Goal: Task Accomplishment & Management: Complete application form

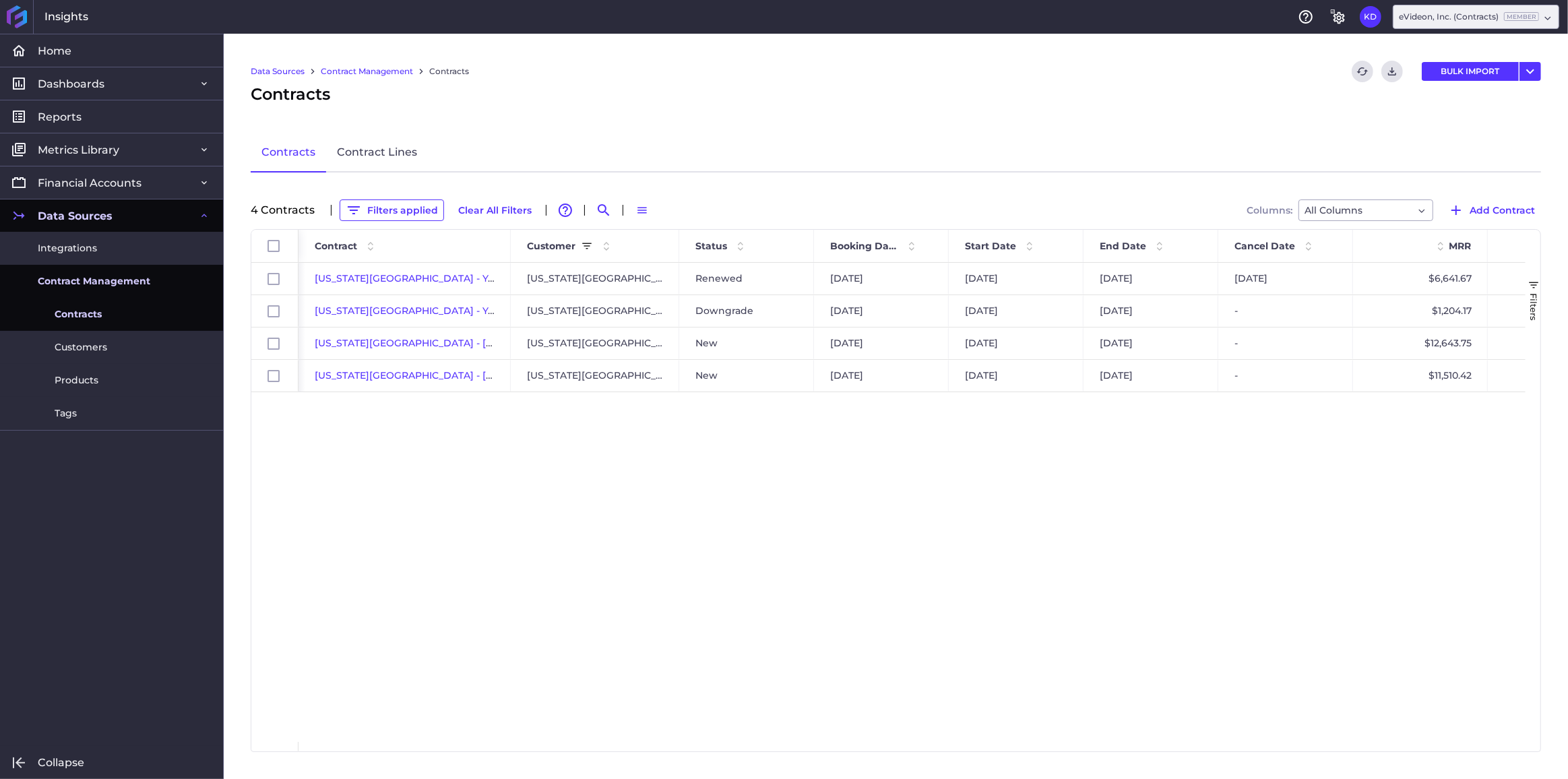
click at [370, 66] on link "Contract Management" at bounding box center [366, 71] width 92 height 12
click at [378, 70] on link "Contract Management" at bounding box center [366, 71] width 92 height 12
click at [476, 209] on button "Clear All Filters" at bounding box center [495, 210] width 85 height 21
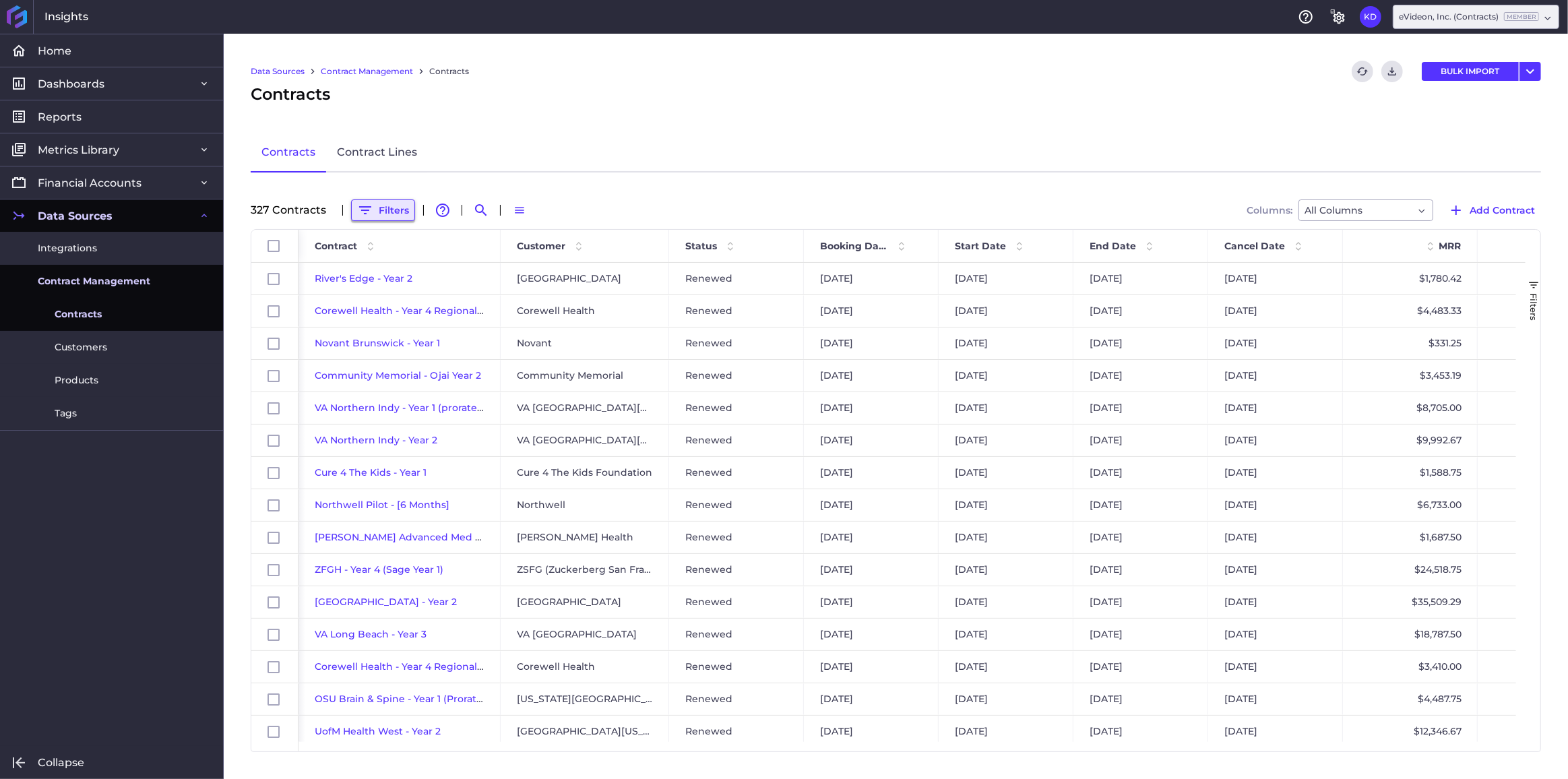
click at [395, 204] on button "Filters" at bounding box center [383, 210] width 64 height 21
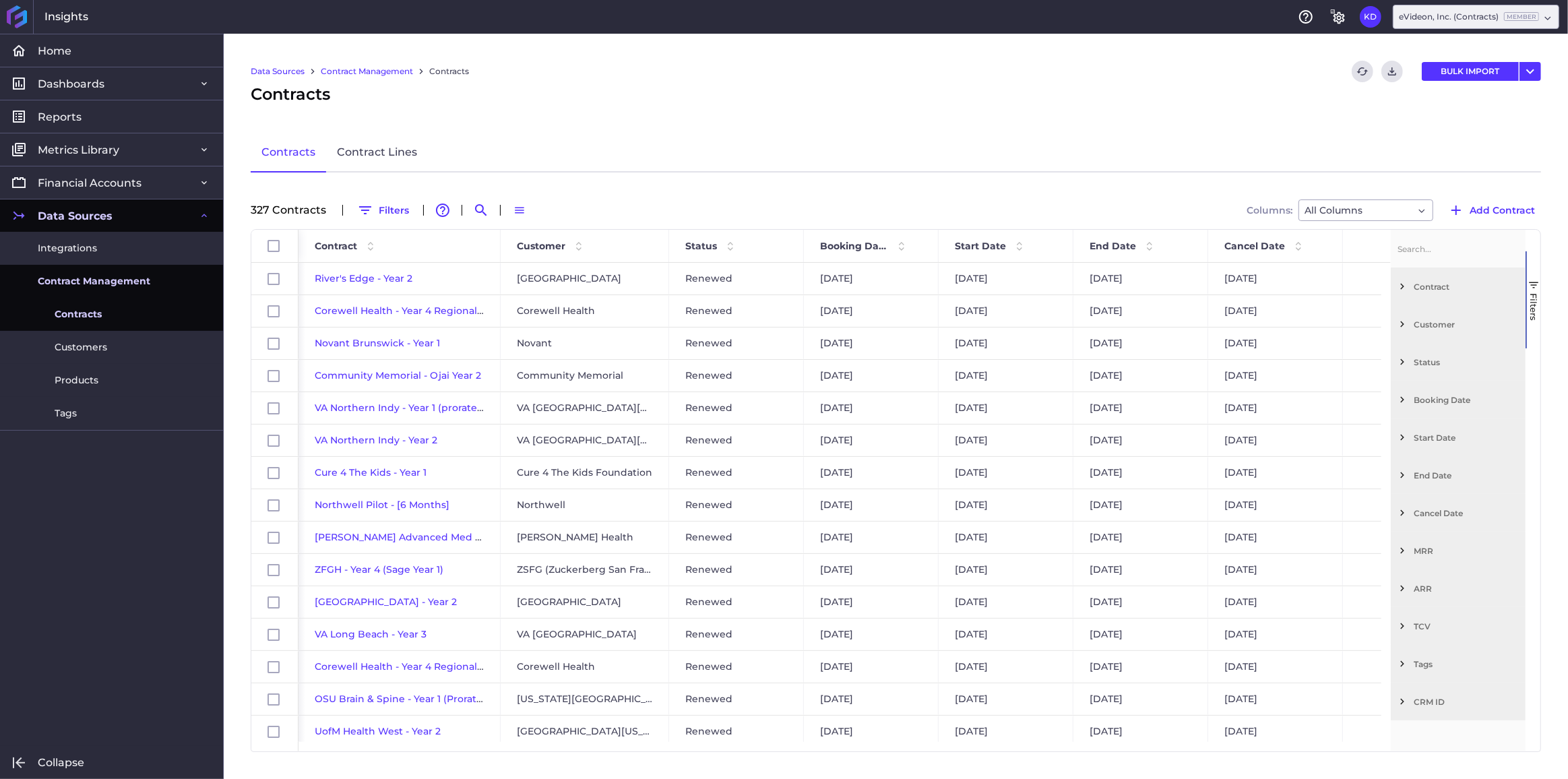
click at [1399, 320] on span "Filter List 12 Filters" at bounding box center [1402, 324] width 12 height 12
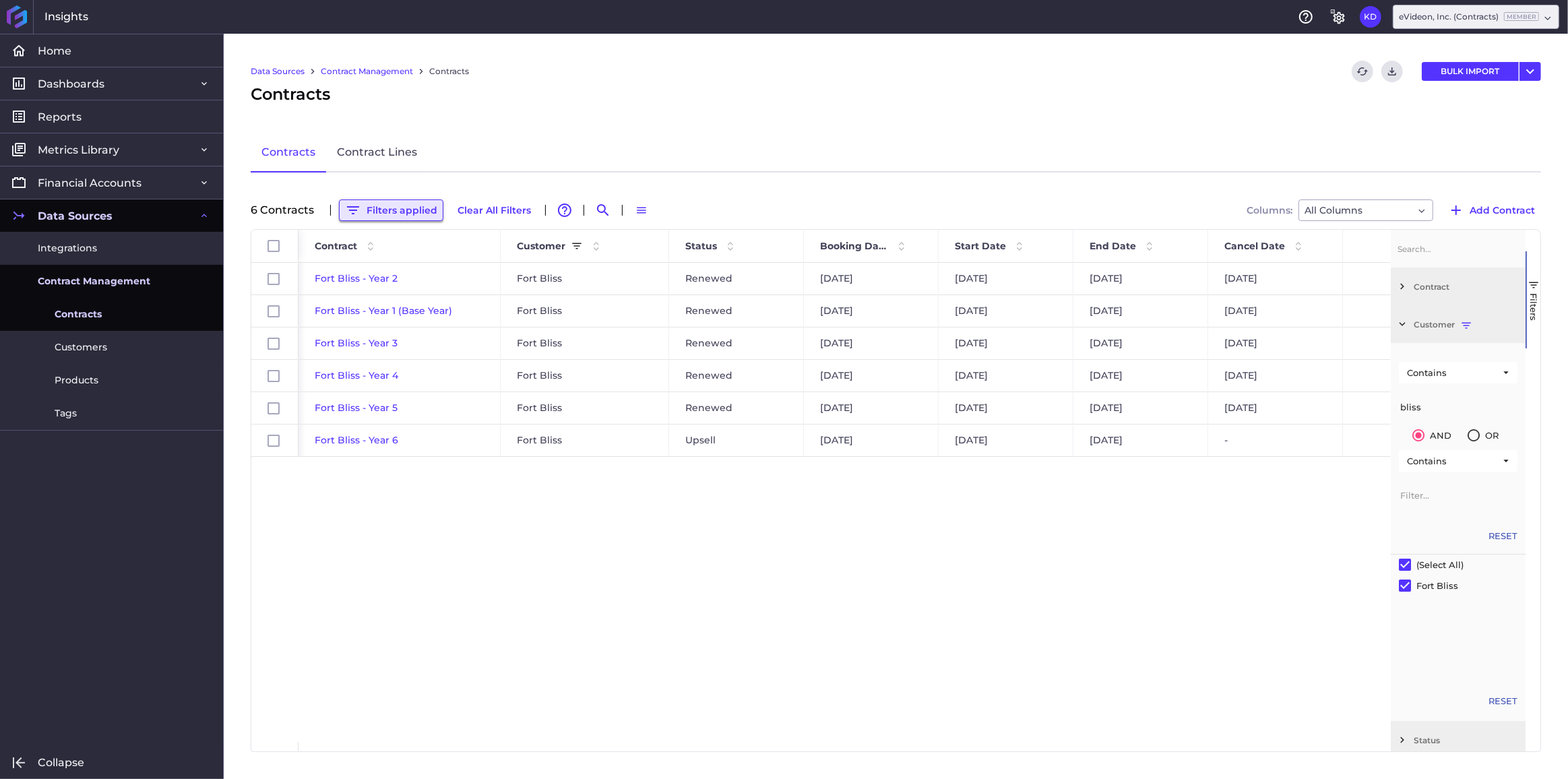
type input "bliss"
click at [379, 214] on button "Filters applied" at bounding box center [391, 210] width 105 height 21
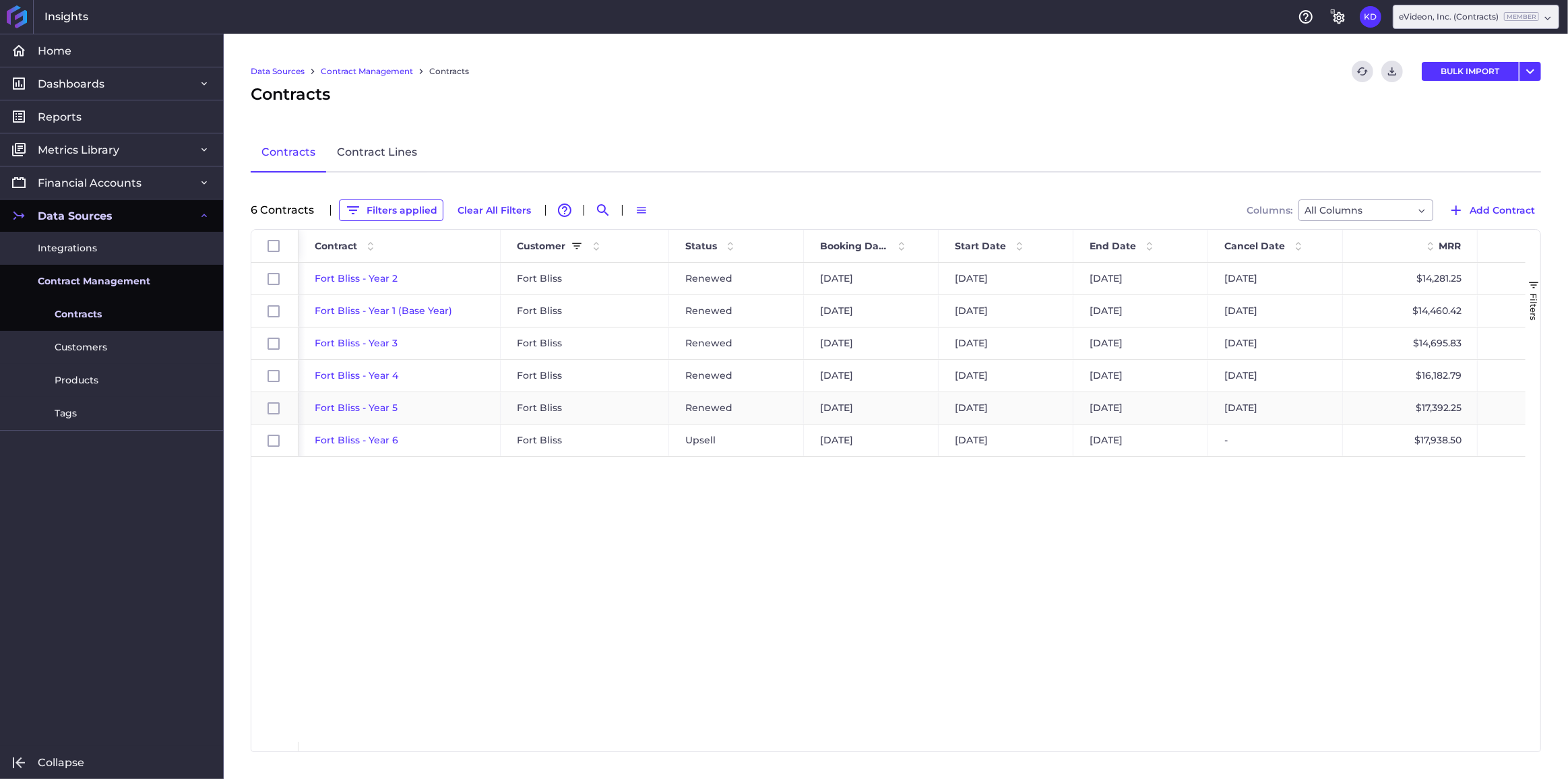
click at [363, 406] on span "Fort Bliss - Year 5" at bounding box center [356, 408] width 83 height 12
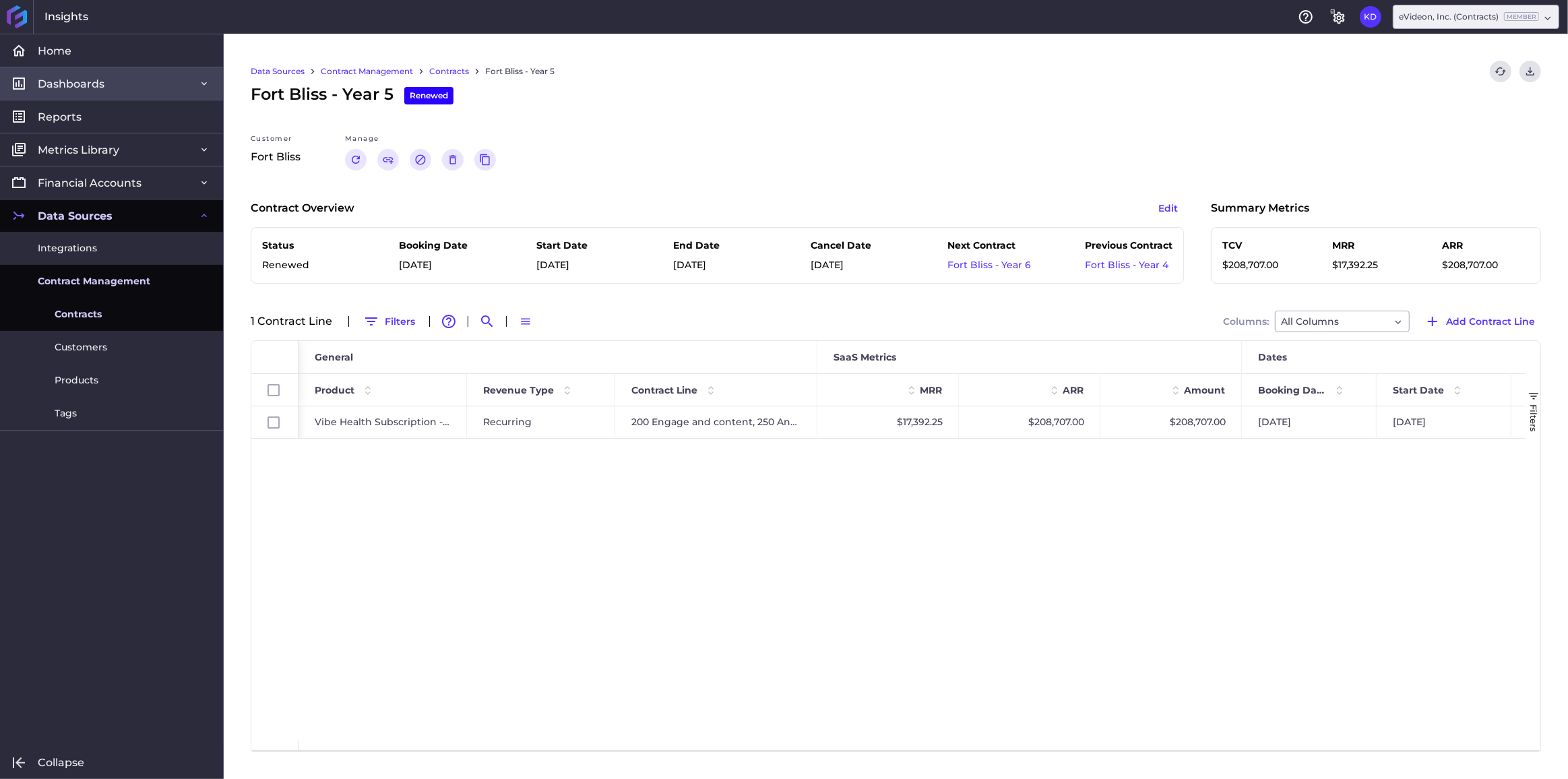
drag, startPoint x: 447, startPoint y: 71, endPoint x: 33, endPoint y: 88, distance: 414.3
click at [447, 71] on link "Contracts" at bounding box center [449, 71] width 40 height 12
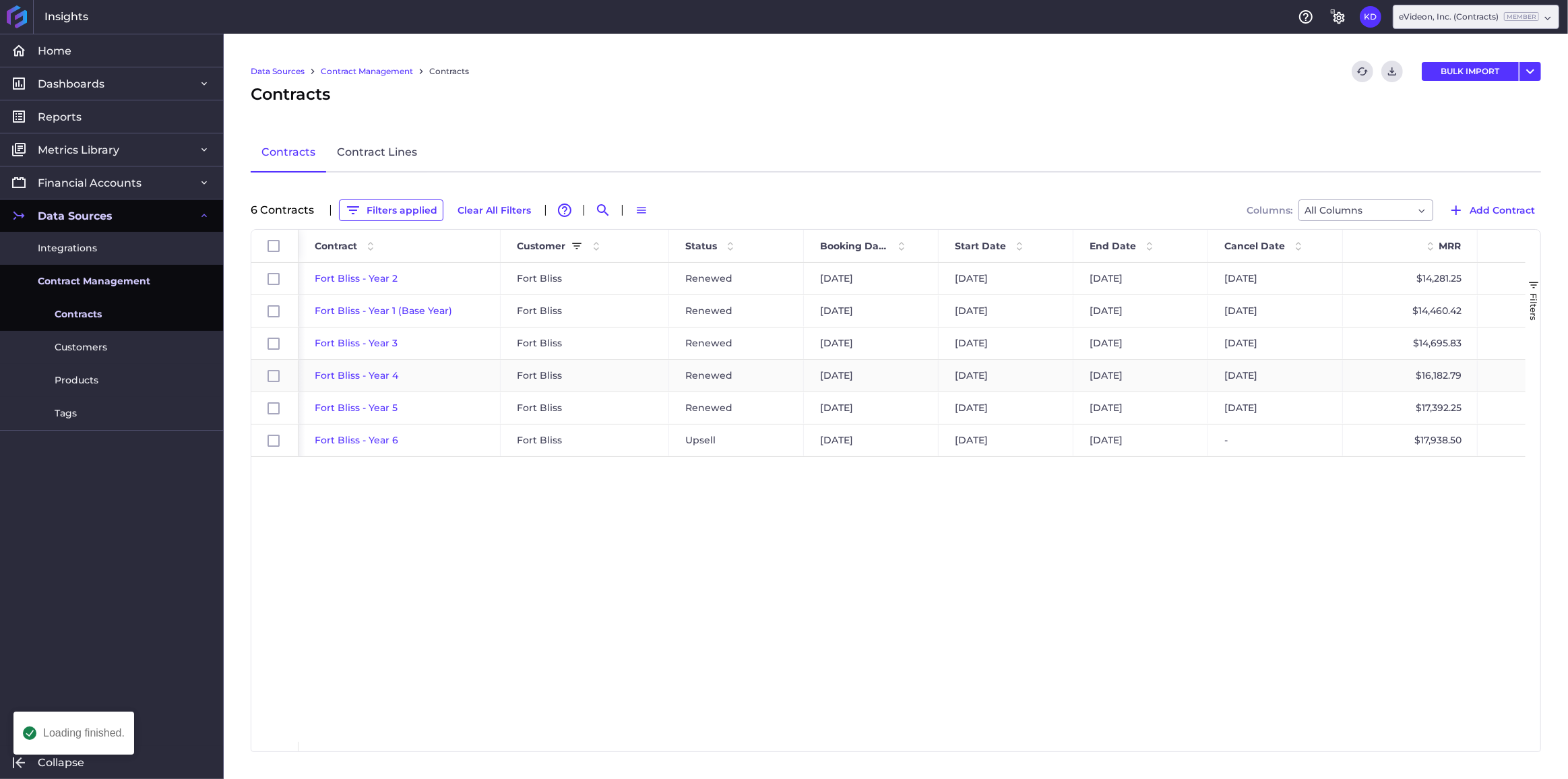
click at [352, 372] on span "Fort Bliss - Year 4" at bounding box center [356, 375] width 84 height 12
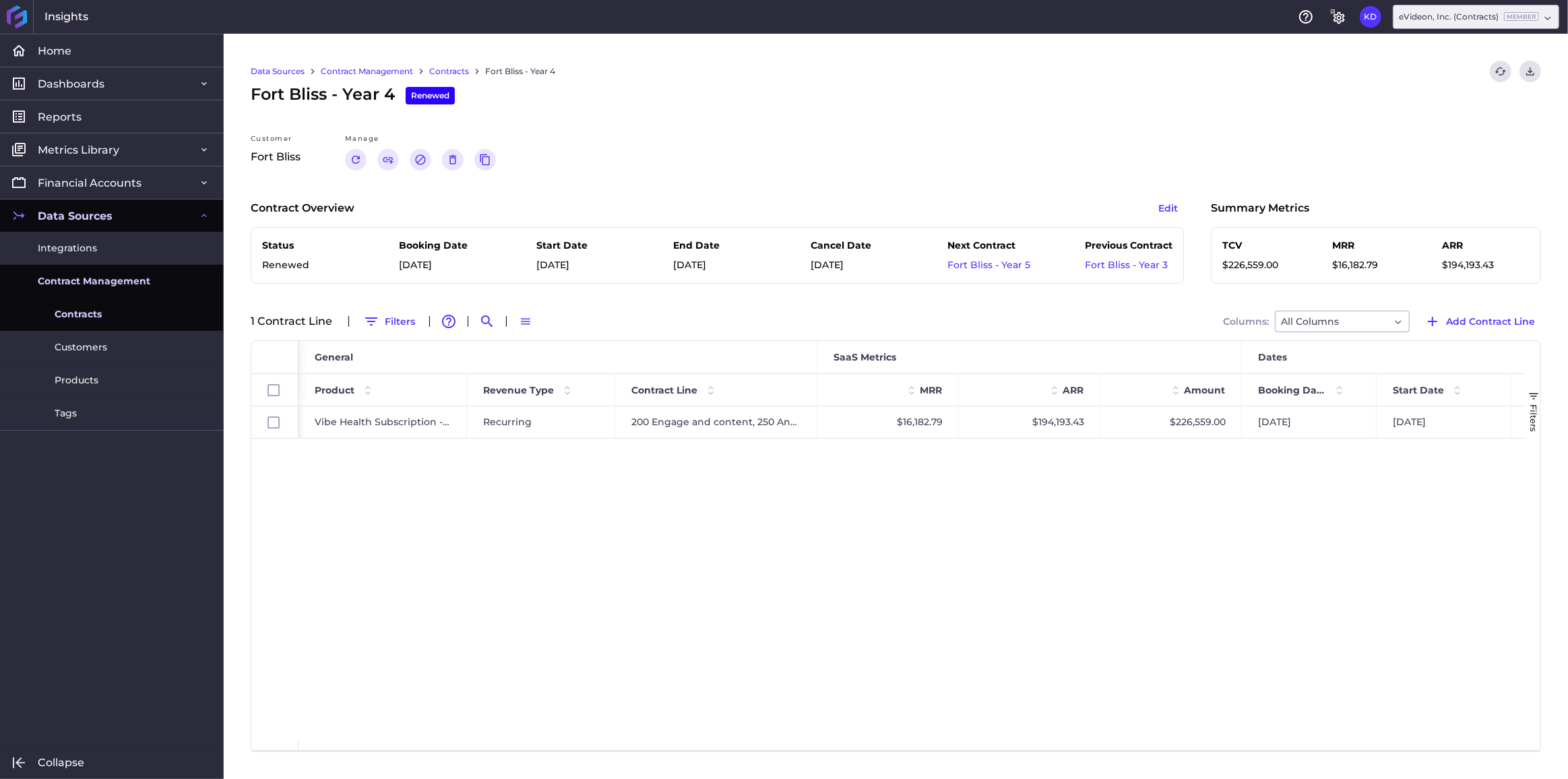
click at [453, 65] on link "Contracts" at bounding box center [449, 71] width 40 height 12
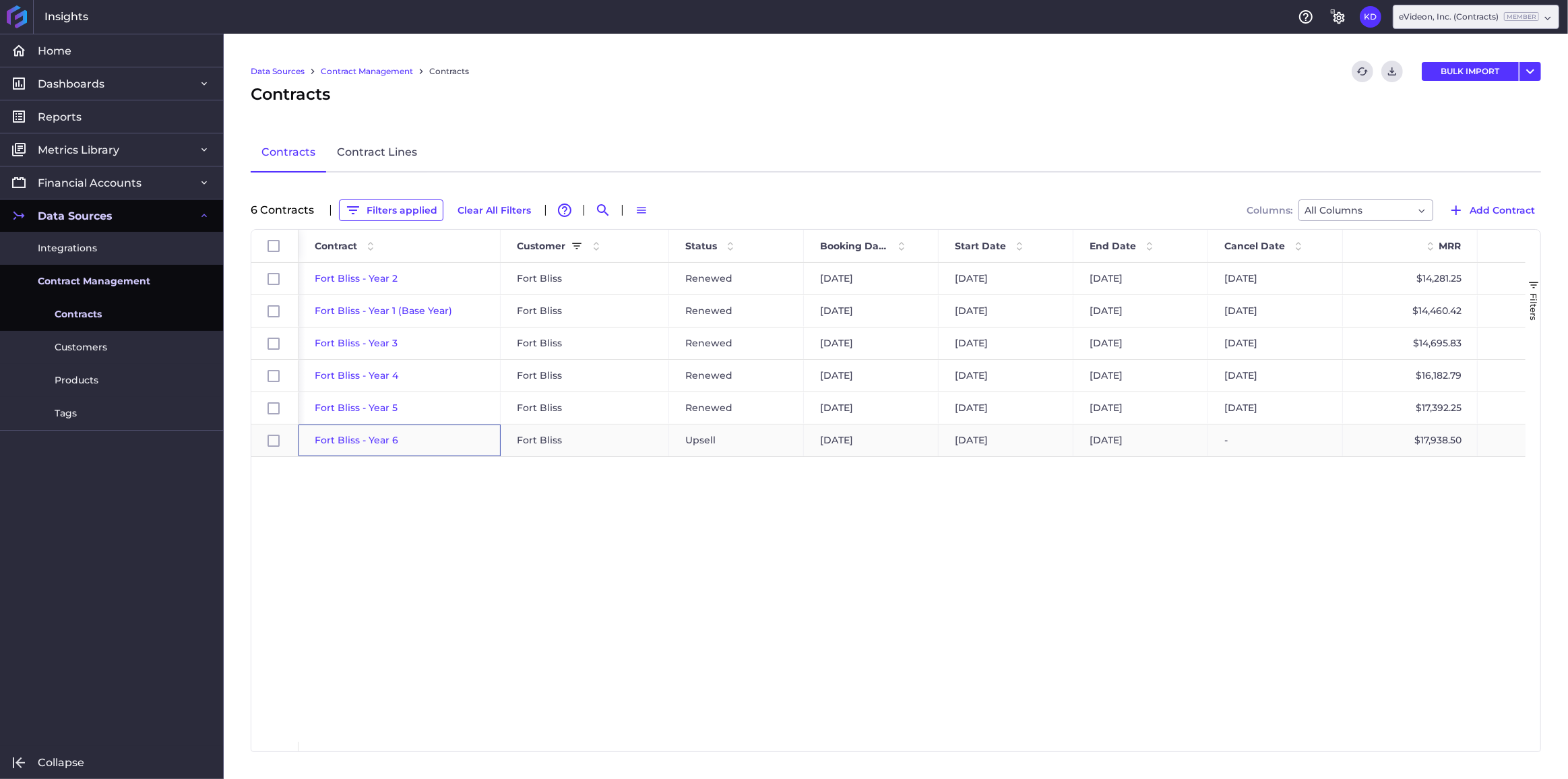
click at [357, 437] on span "Fort Bliss - Year 6" at bounding box center [356, 440] width 84 height 12
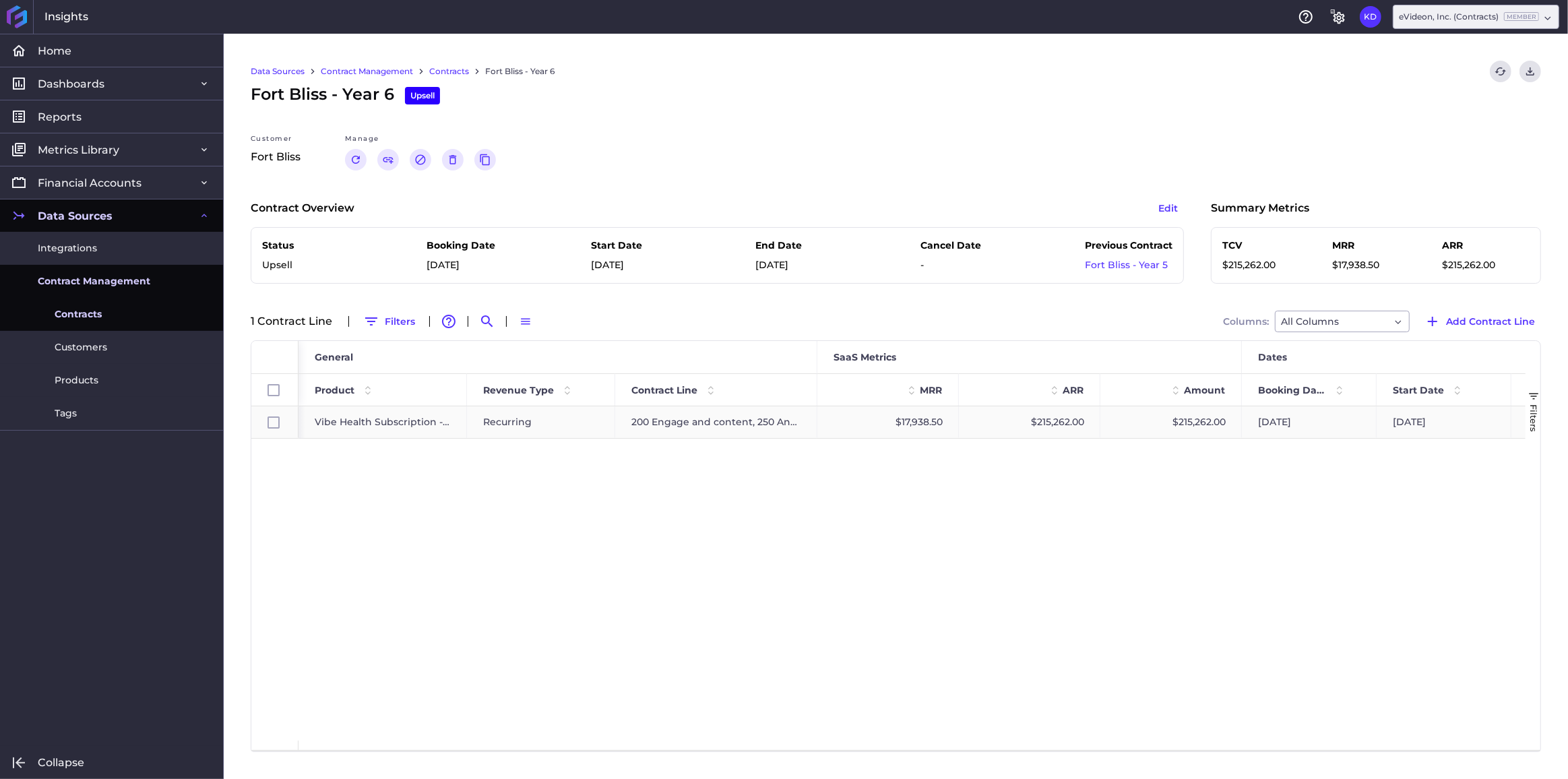
click at [669, 427] on div "200 Engage and content, 250 Ancillary" at bounding box center [717, 423] width 202 height 32
checkbox input "true"
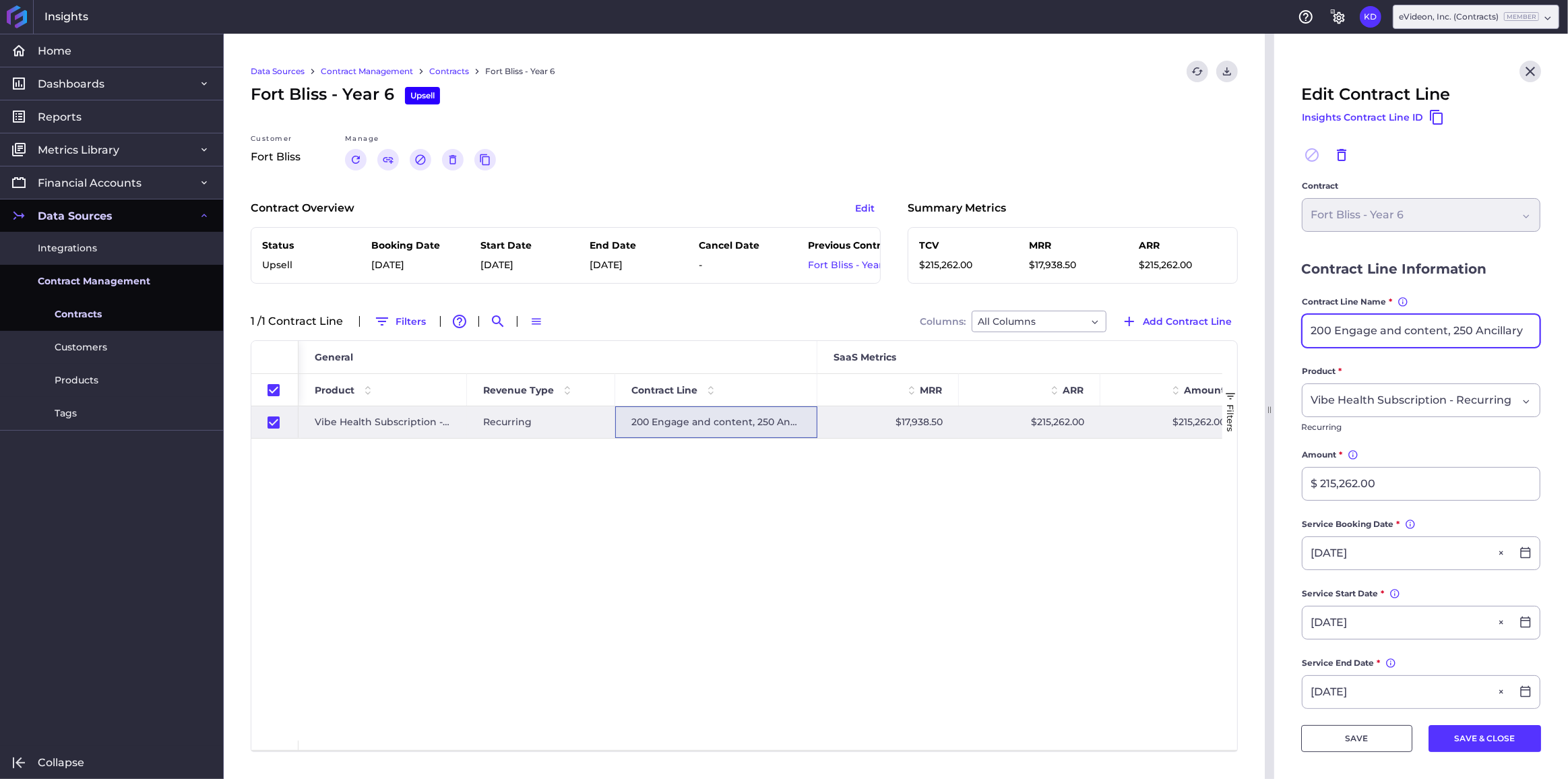
click at [1367, 331] on input "200 Engage and content, 250 Ancillary" at bounding box center [1421, 330] width 237 height 33
click at [1526, 73] on icon "Close" at bounding box center [1530, 71] width 10 height 10
checkbox input "false"
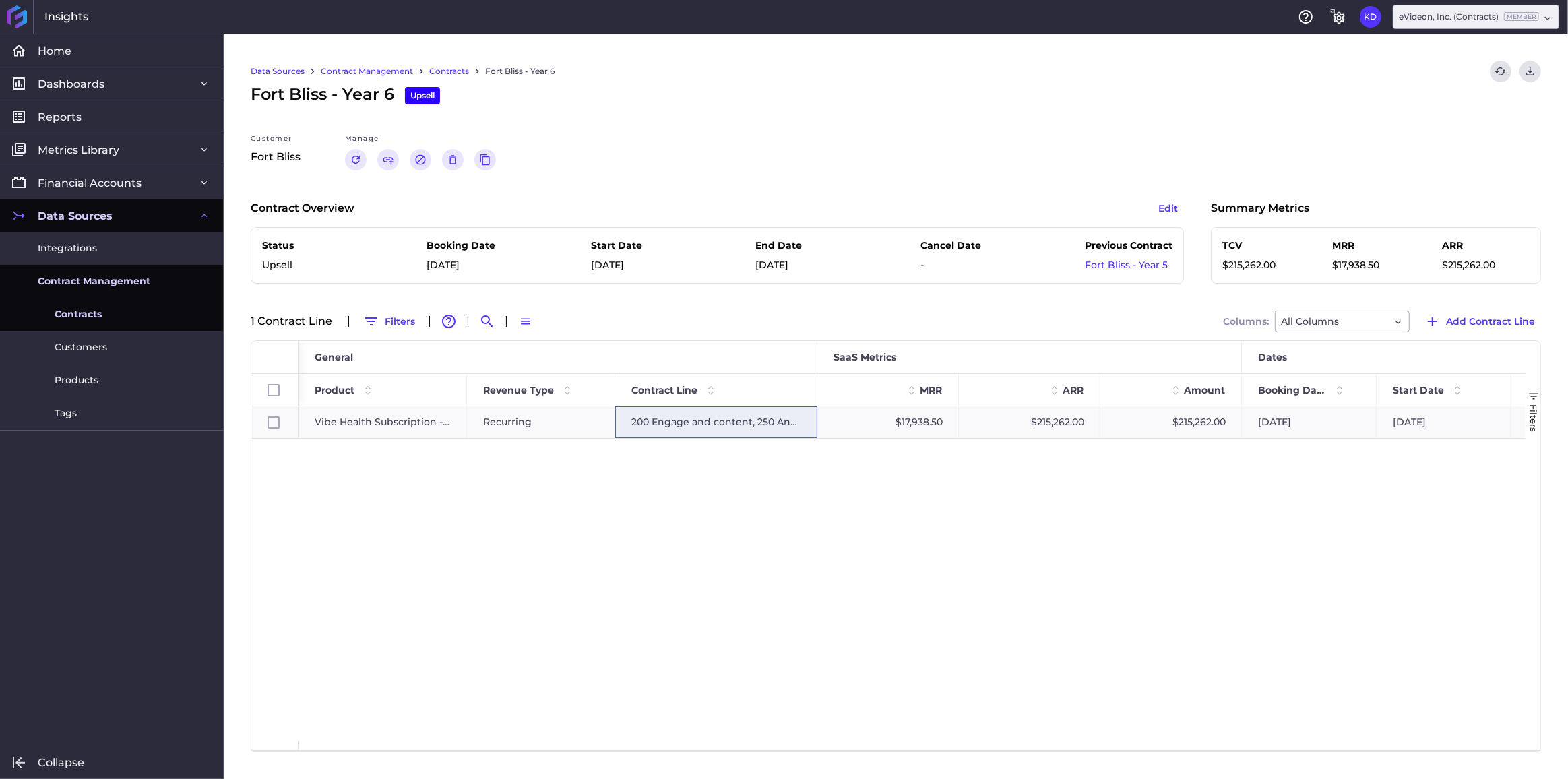
click at [446, 68] on link "Contracts" at bounding box center [449, 71] width 40 height 12
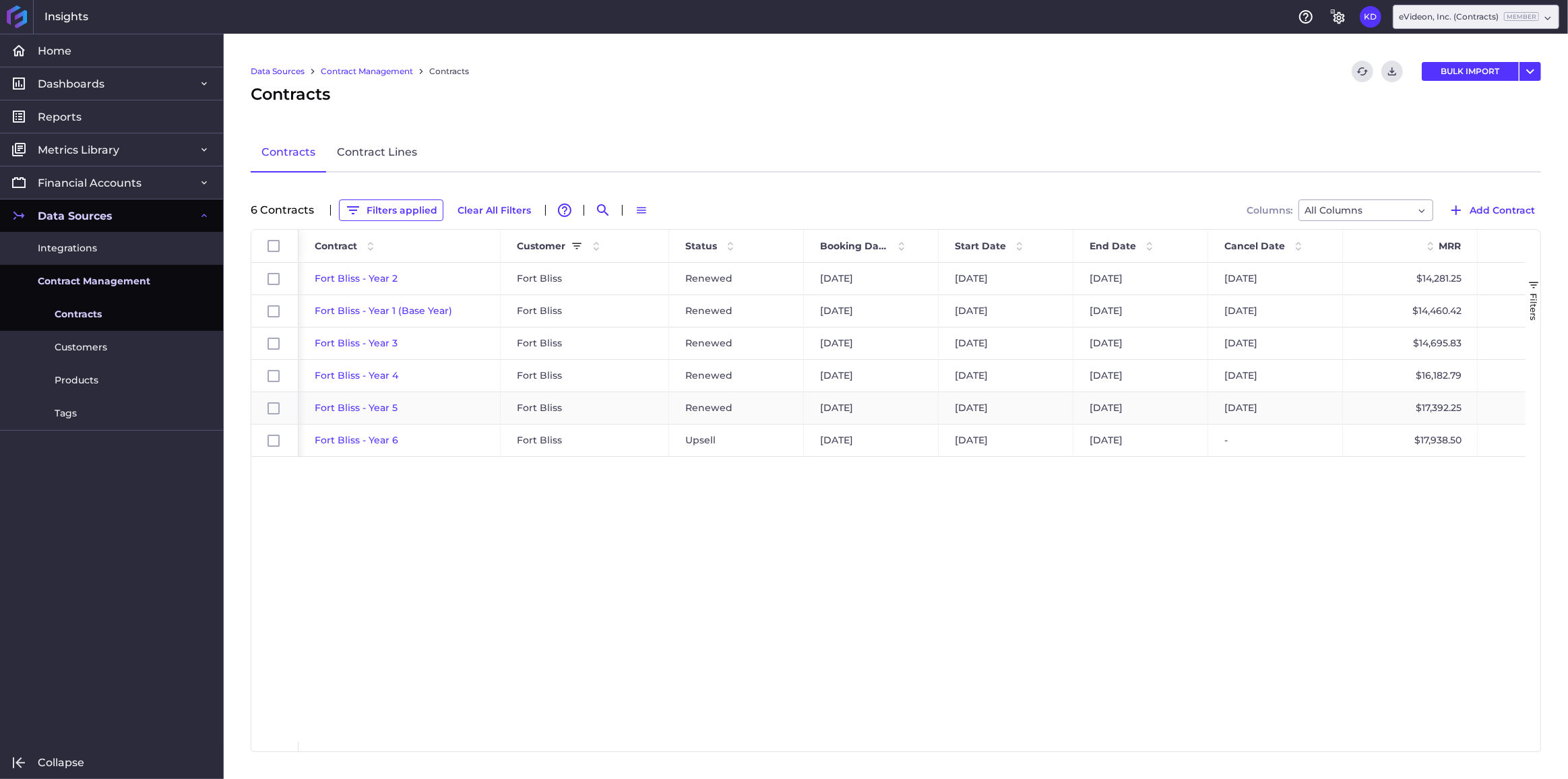
click at [349, 407] on span "Fort Bliss - Year 5" at bounding box center [356, 408] width 83 height 12
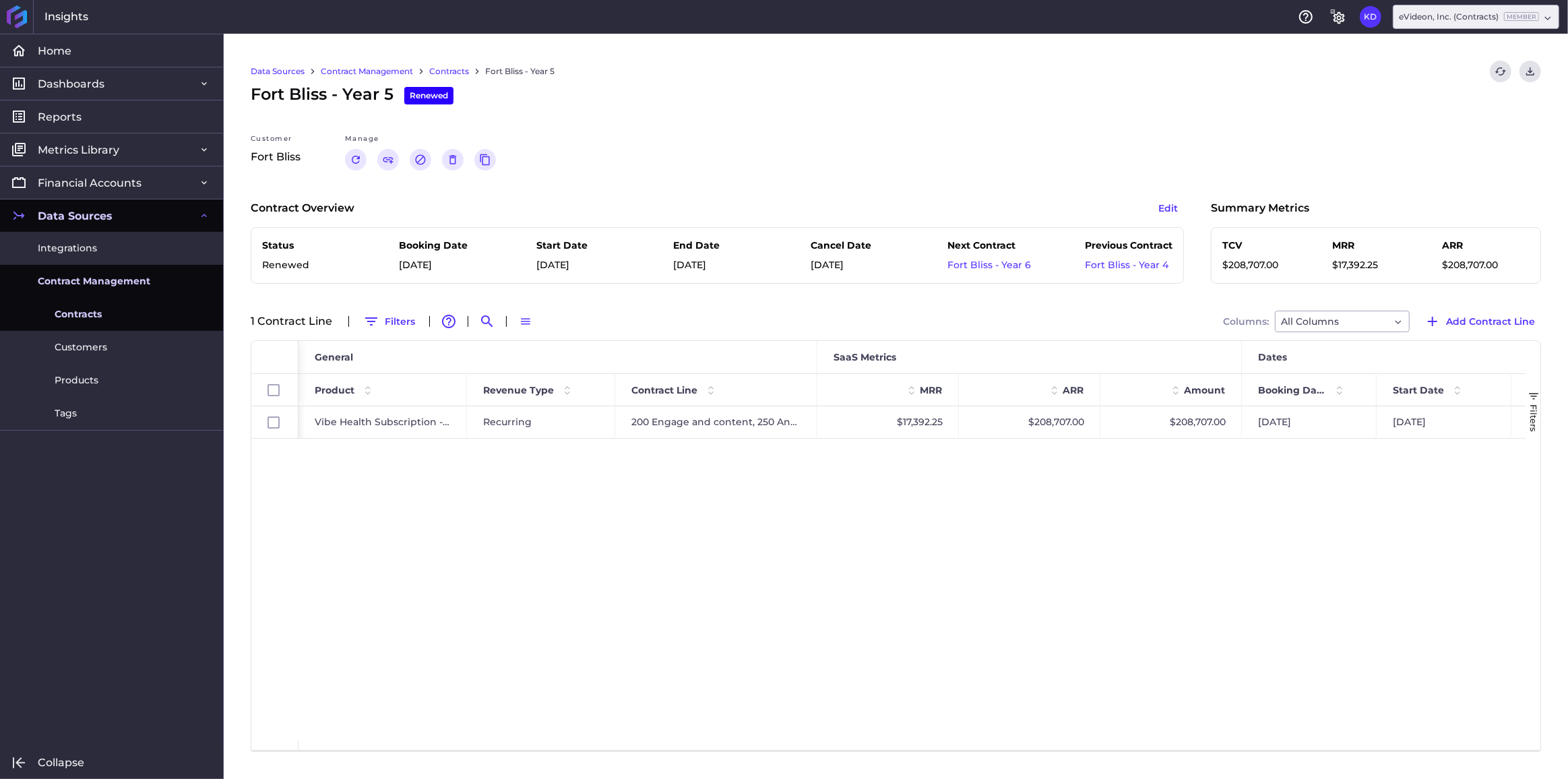
click at [435, 69] on link "Contracts" at bounding box center [449, 71] width 40 height 12
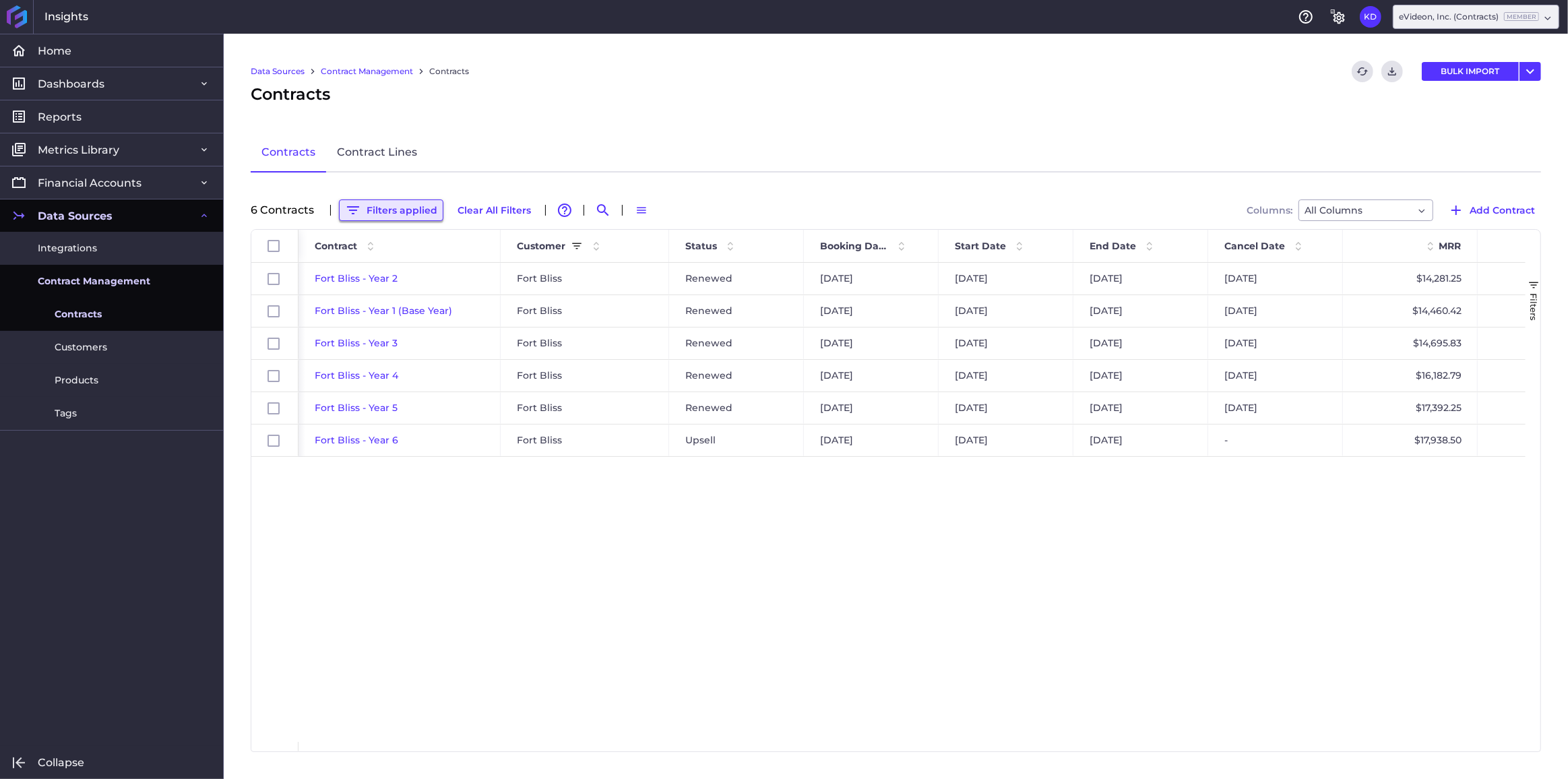
click at [386, 209] on button "Filters applied" at bounding box center [391, 210] width 105 height 21
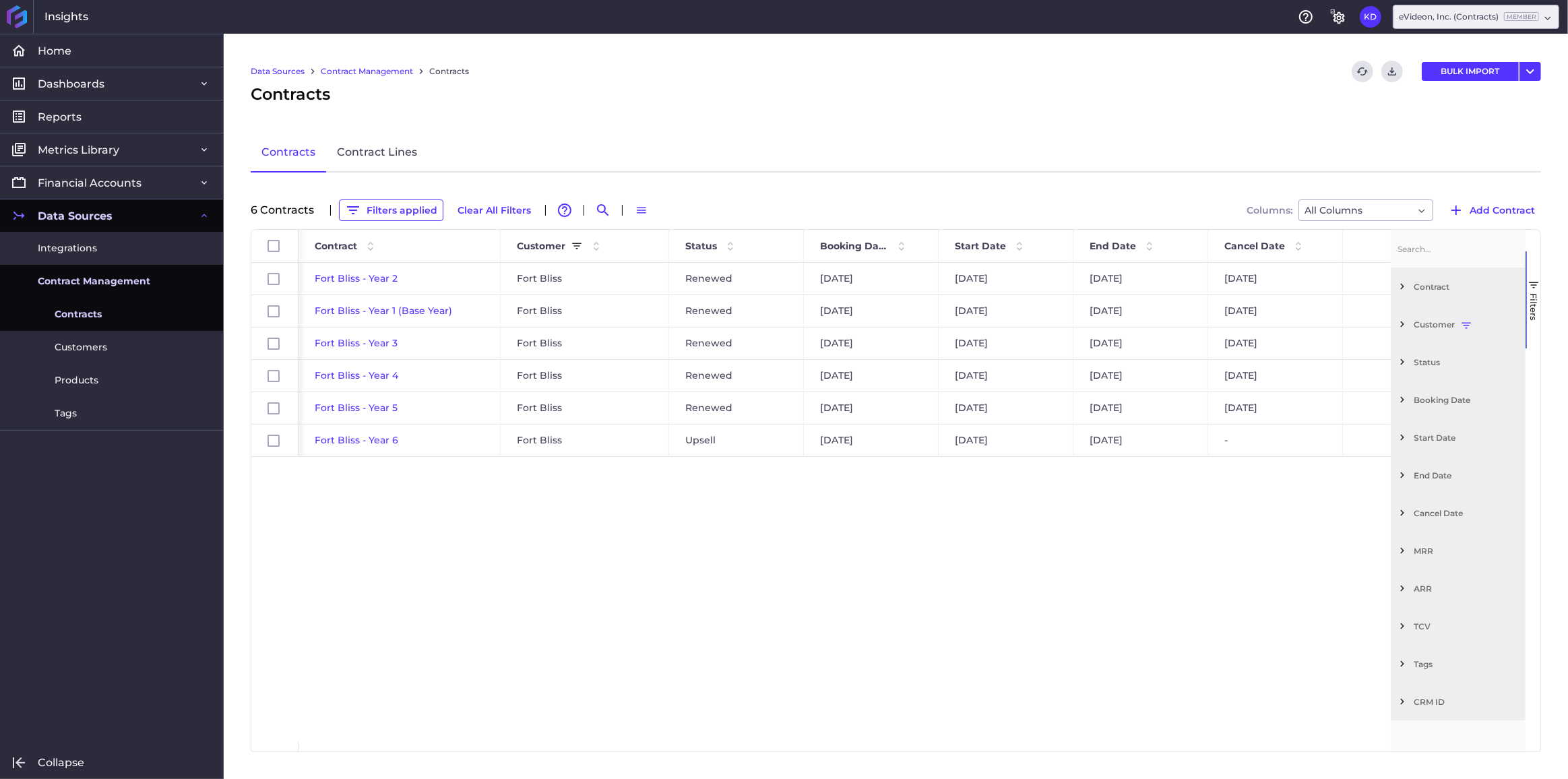
click at [1401, 326] on span "Filter List 12 Filters" at bounding box center [1402, 324] width 12 height 12
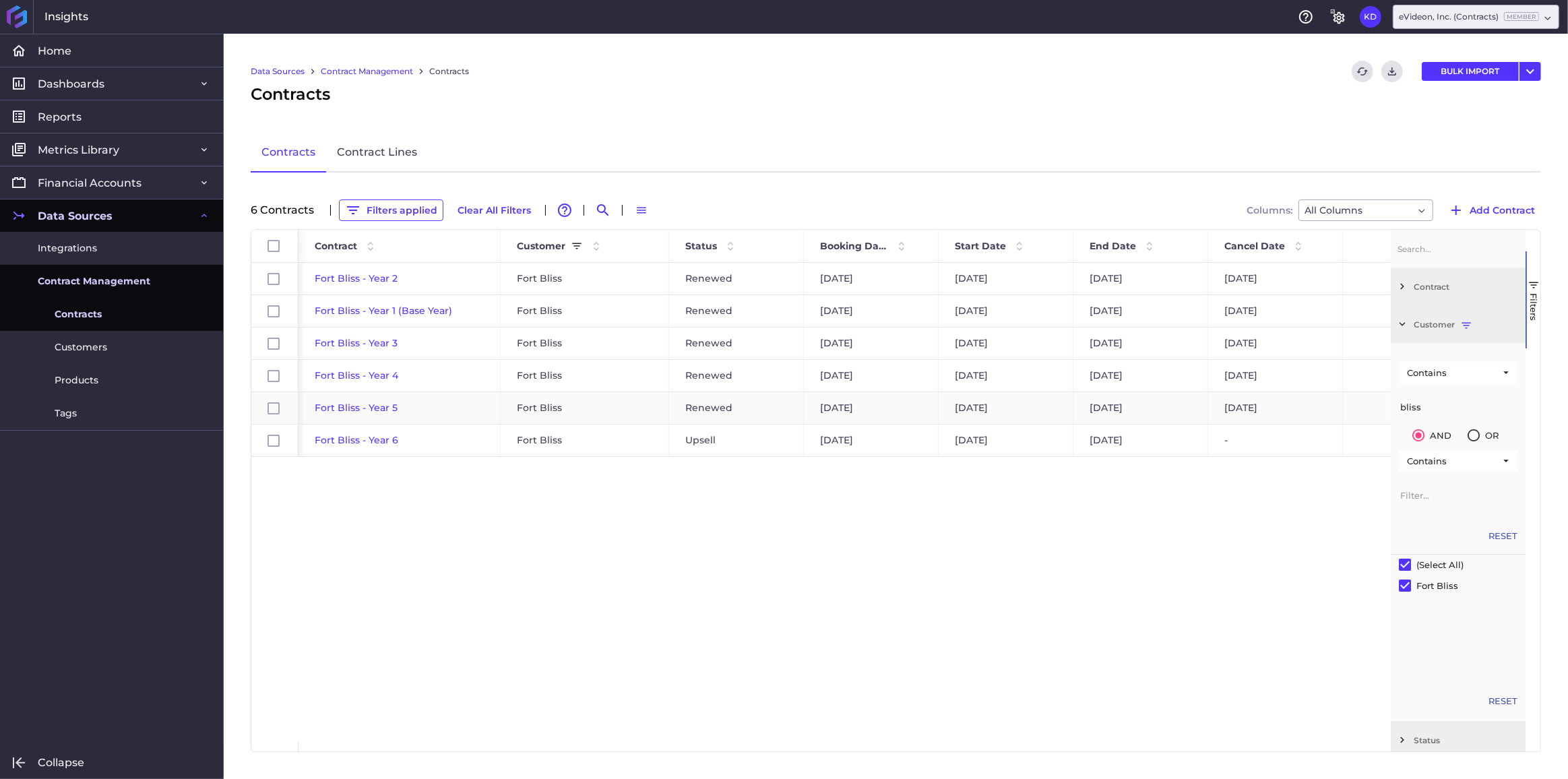
drag, startPoint x: 1441, startPoint y: 400, endPoint x: 1328, endPoint y: 400, distance: 113.0
click at [1328, 400] on div "Id Contract Customer Status" at bounding box center [896, 490] width 1289 height 521
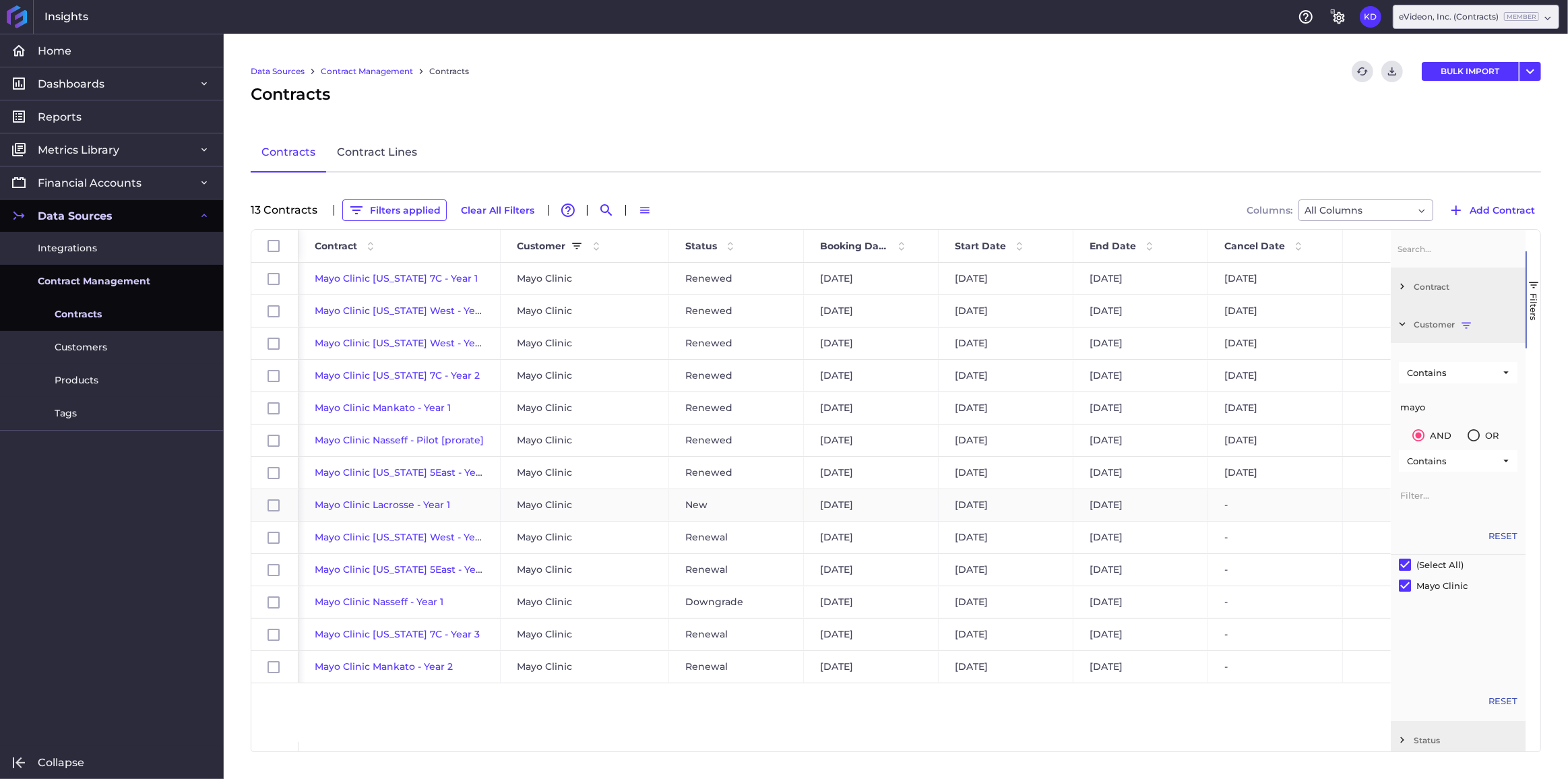
type input "mayo"
click at [372, 507] on span "Mayo Clinic Lacrosse - Year 1" at bounding box center [382, 504] width 136 height 12
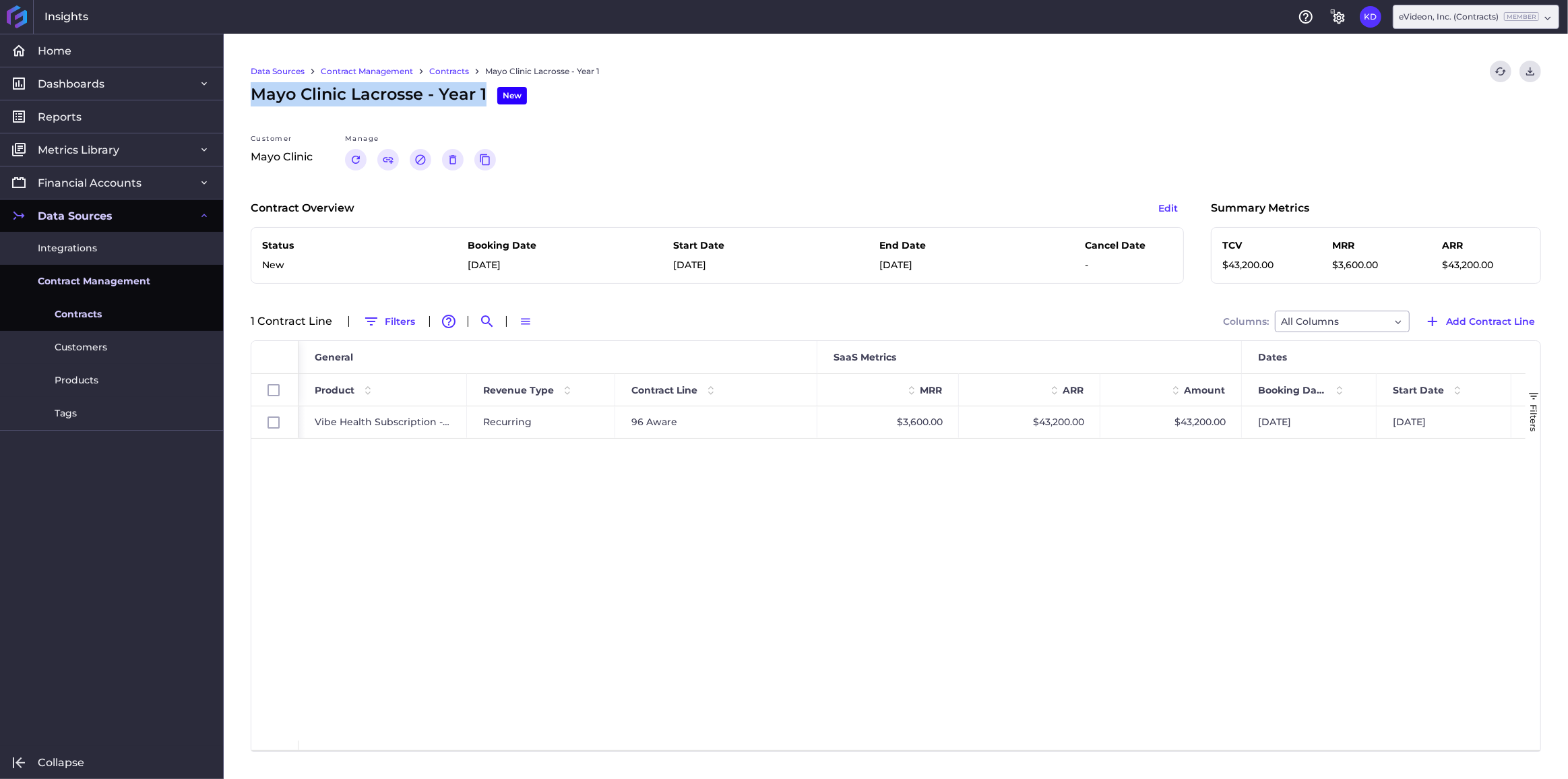
drag, startPoint x: 484, startPoint y: 96, endPoint x: 257, endPoint y: 94, distance: 227.0
click at [257, 94] on span "Mayo Clinic Lacrosse - Year 1 New" at bounding box center [389, 94] width 276 height 25
copy span "Mayo Clinic Lacrosse - Year 1"
click at [359, 159] on icon "Renew" at bounding box center [356, 160] width 12 height 12
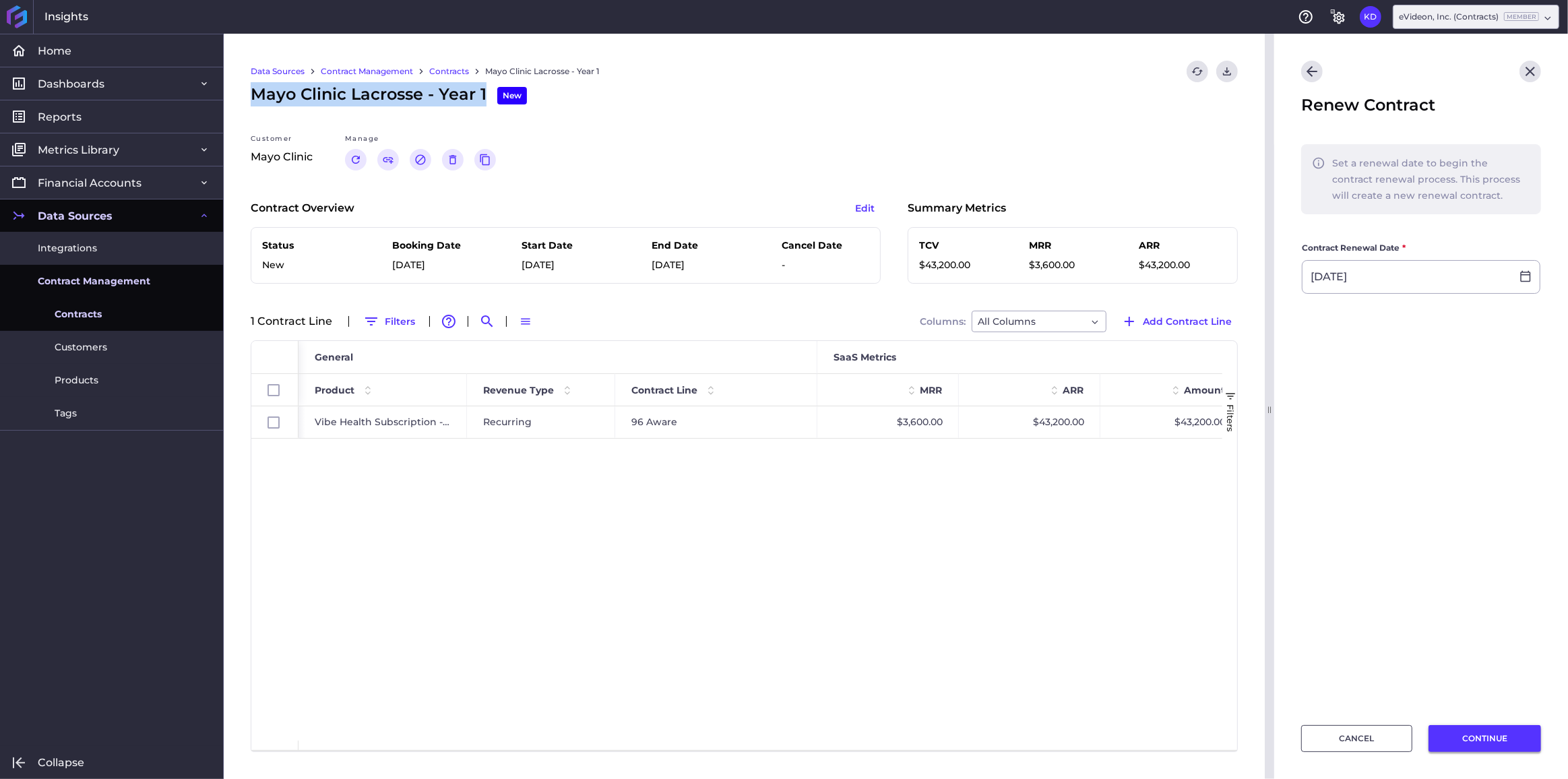
click at [1480, 735] on button "CONTINUE" at bounding box center [1485, 739] width 113 height 27
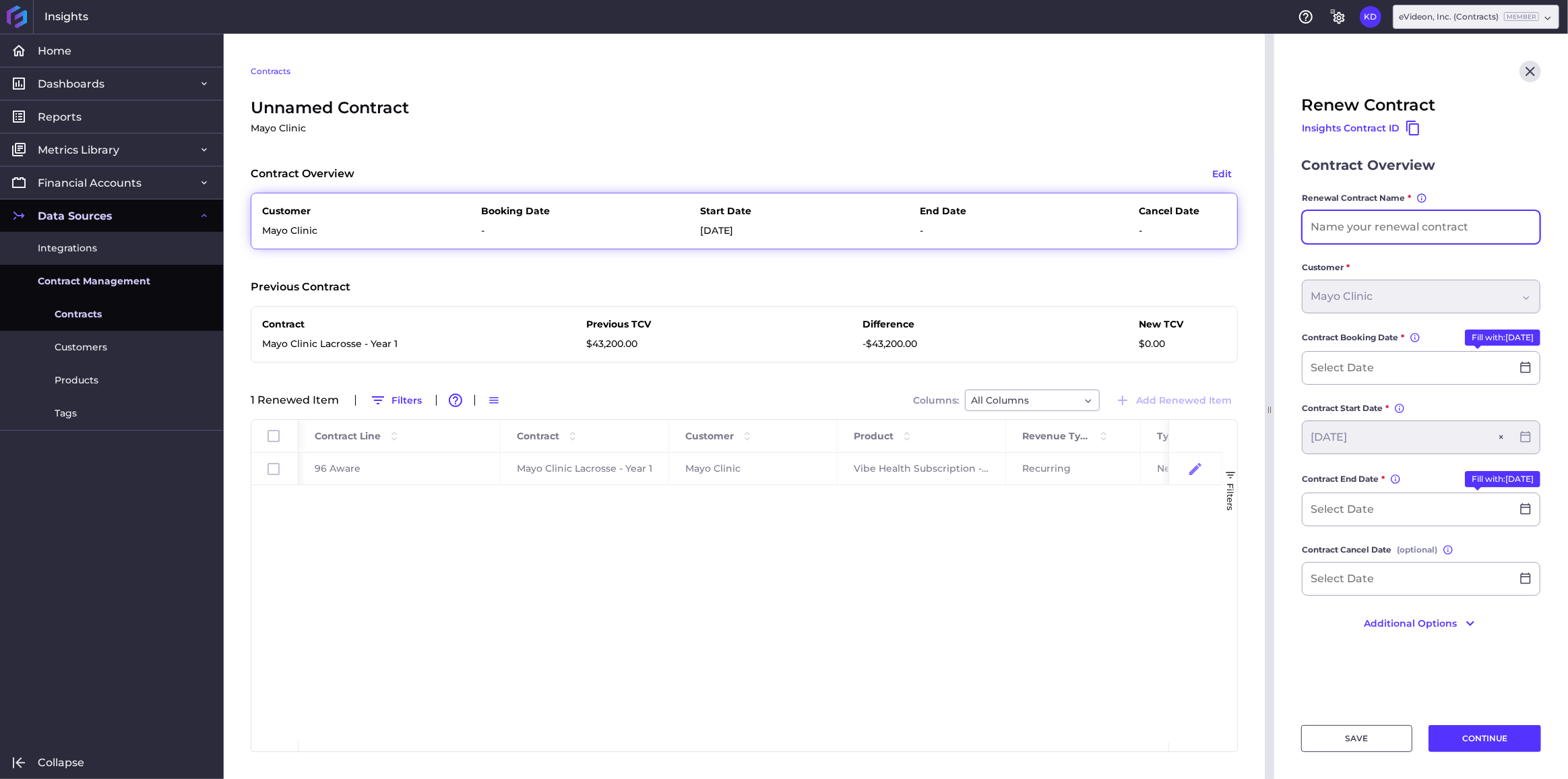
click at [1350, 224] on input at bounding box center [1421, 227] width 237 height 33
paste input "Mayo Clinic Lacrosse - Year 1"
type input "Mayo Clinic Lacrosse - Year 2"
click at [1493, 173] on div "Contract Overview" at bounding box center [1421, 165] width 239 height 20
click at [1485, 472] on button "Fill with: [DATE]" at bounding box center [1503, 479] width 76 height 16
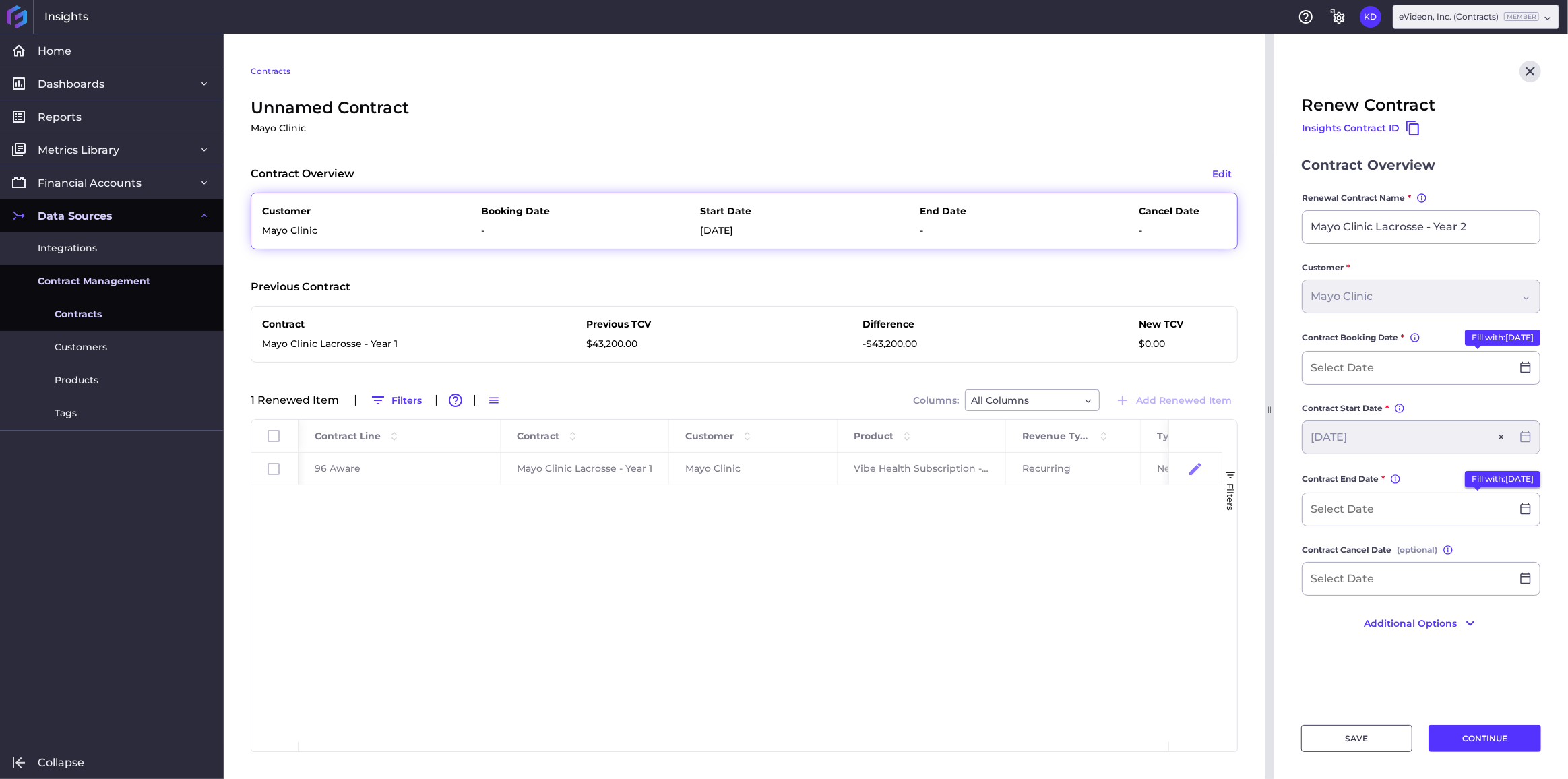
type input "[DATE]"
drag, startPoint x: 1395, startPoint y: 633, endPoint x: 1397, endPoint y: 624, distance: 9.2
click at [1395, 634] on form "Contract Overview Renewal Contract Name * You can change the contract name, but…" at bounding box center [1421, 401] width 239 height 493
click at [1397, 624] on button "Additional Options" at bounding box center [1421, 621] width 239 height 21
click at [1387, 676] on div "Dropdown select" at bounding box center [1404, 684] width 188 height 16
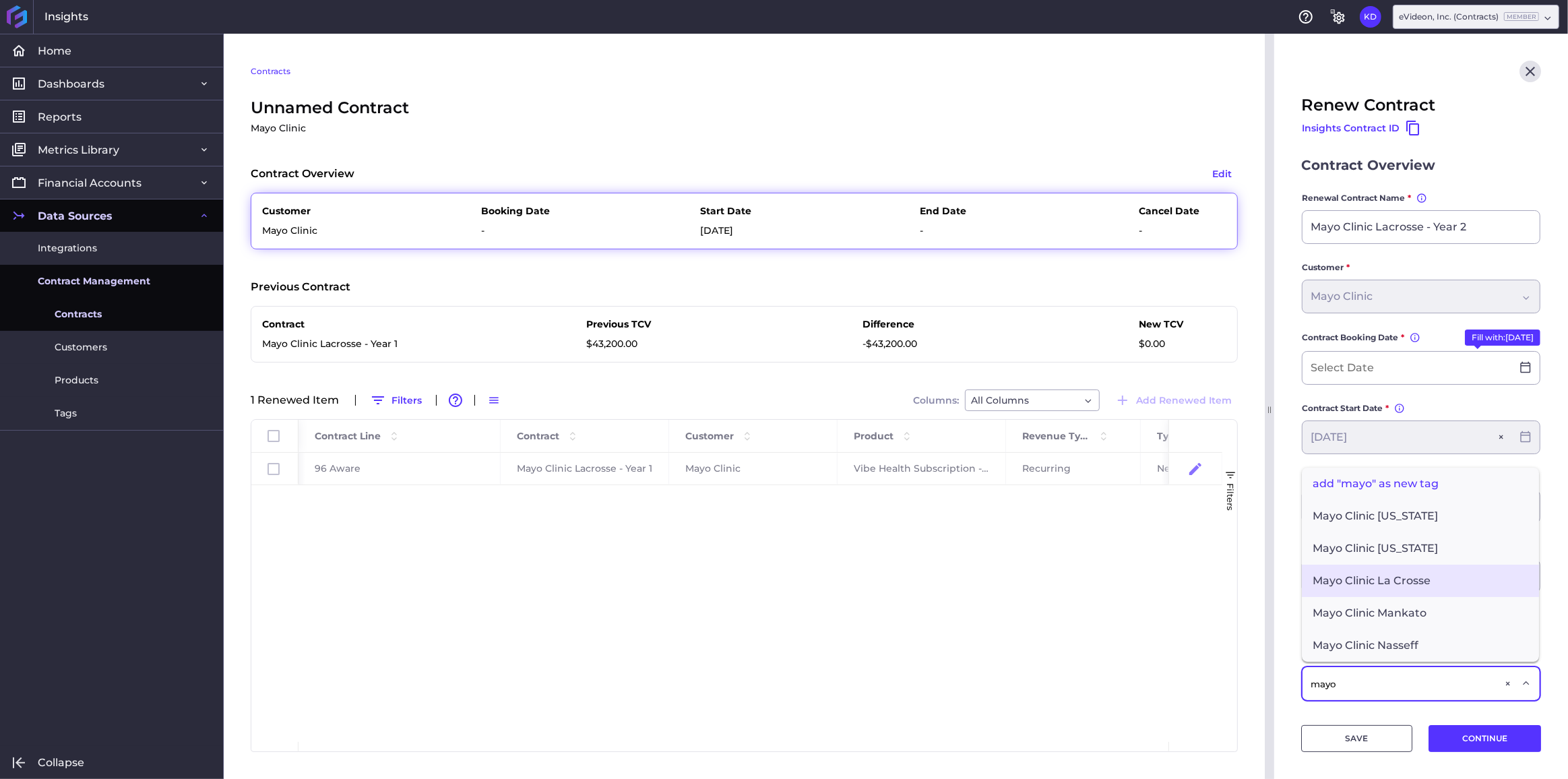
type input "mayo"
click at [1408, 572] on span "Mayo Clinic La Crosse" at bounding box center [1420, 580] width 237 height 33
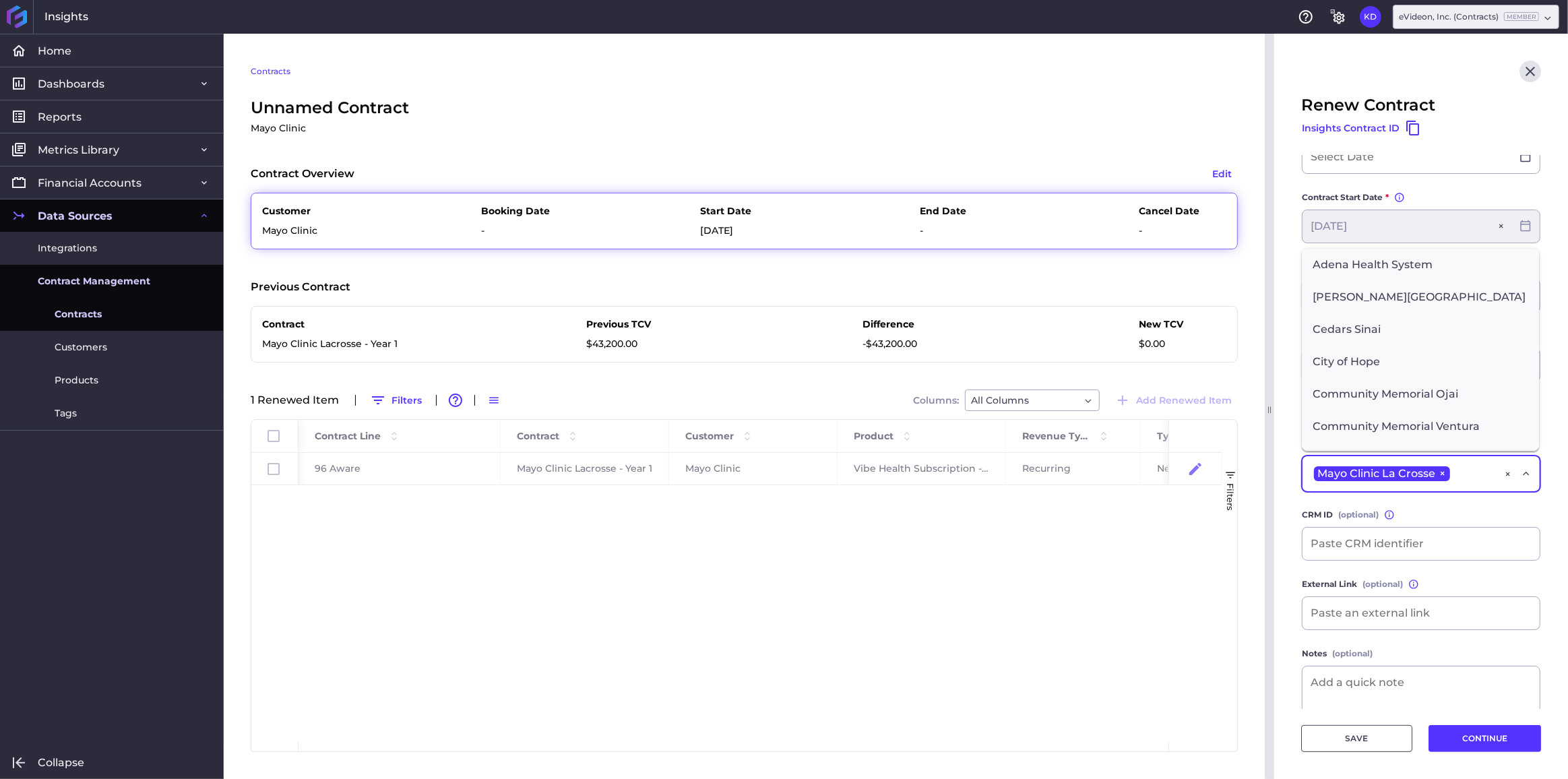
scroll to position [228, 0]
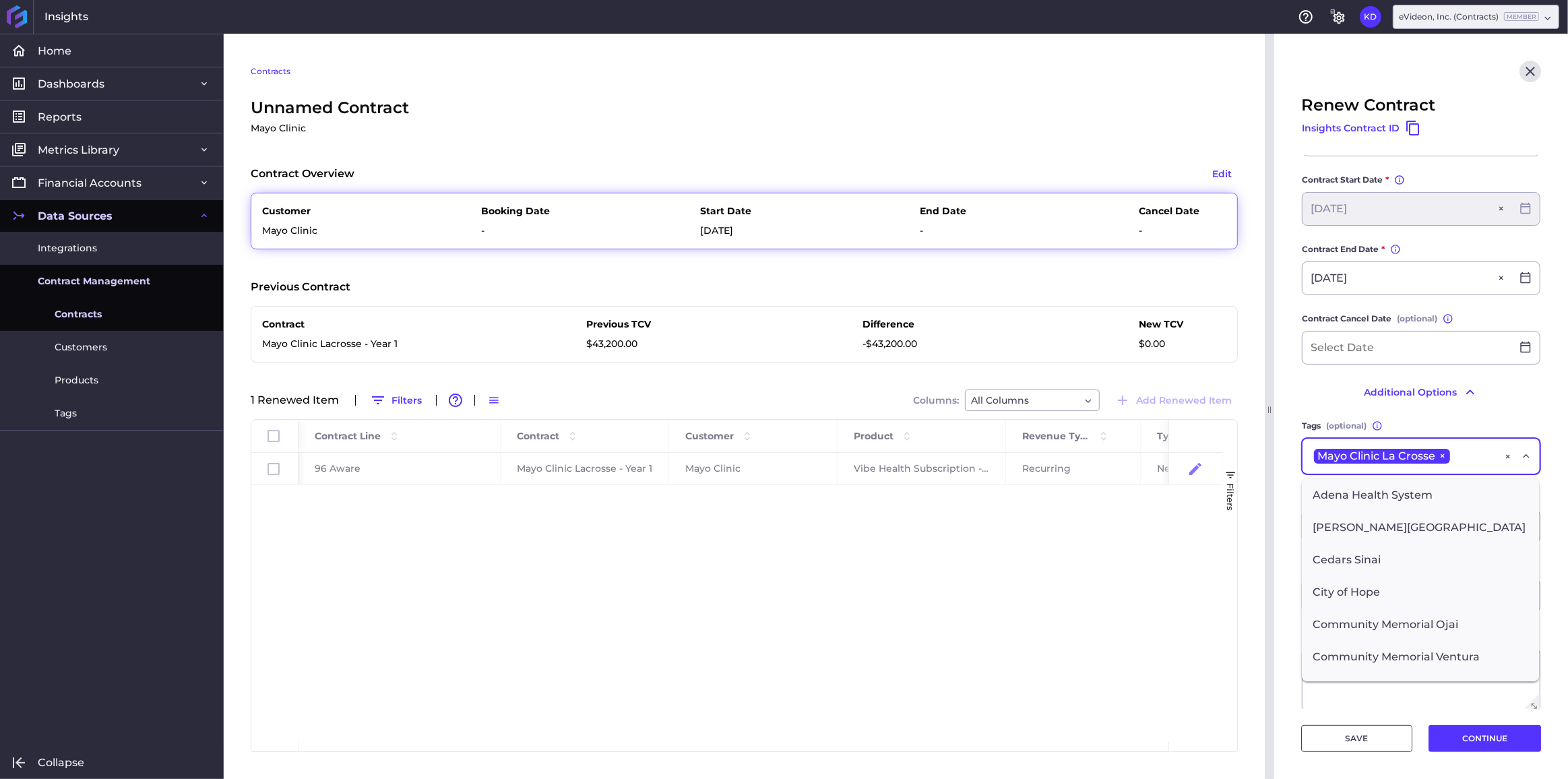
click at [1537, 409] on main "Contract Overview Renewal Contract Name * You can change the contract name, but…" at bounding box center [1421, 321] width 294 height 789
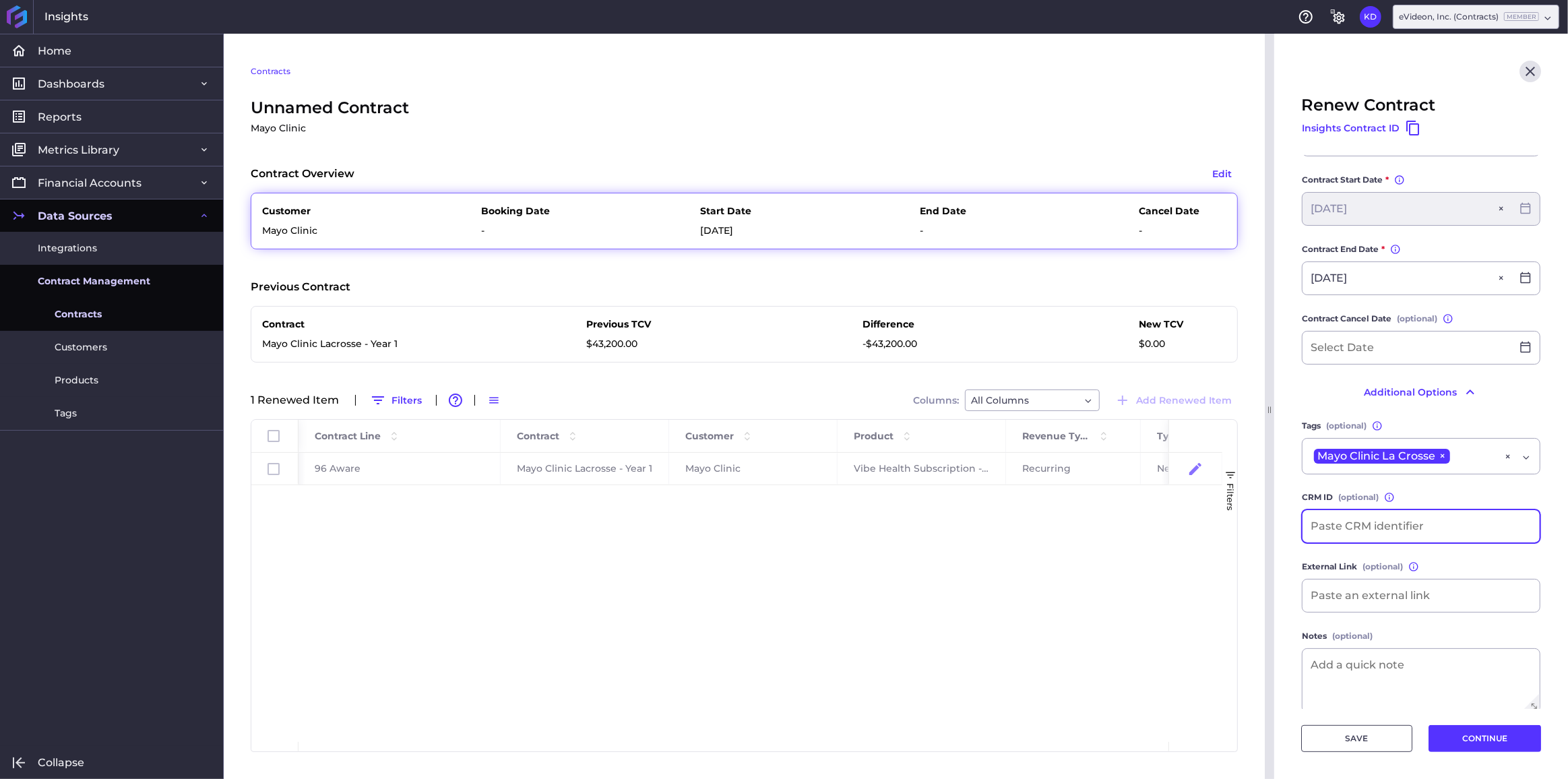
click at [1427, 527] on input at bounding box center [1421, 525] width 237 height 33
paste input "SO-1054"
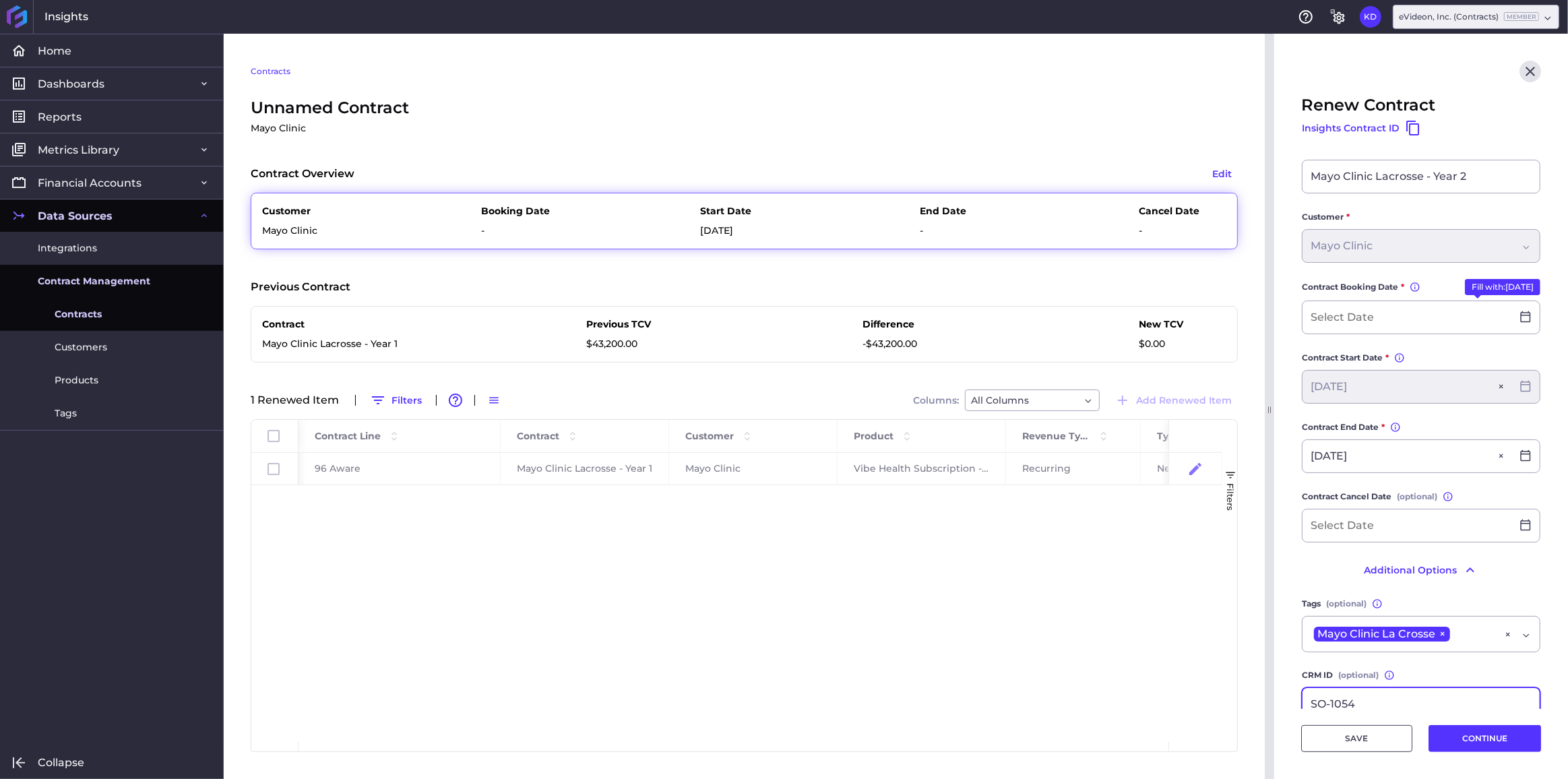
scroll to position [45, 0]
type input "SO-1054"
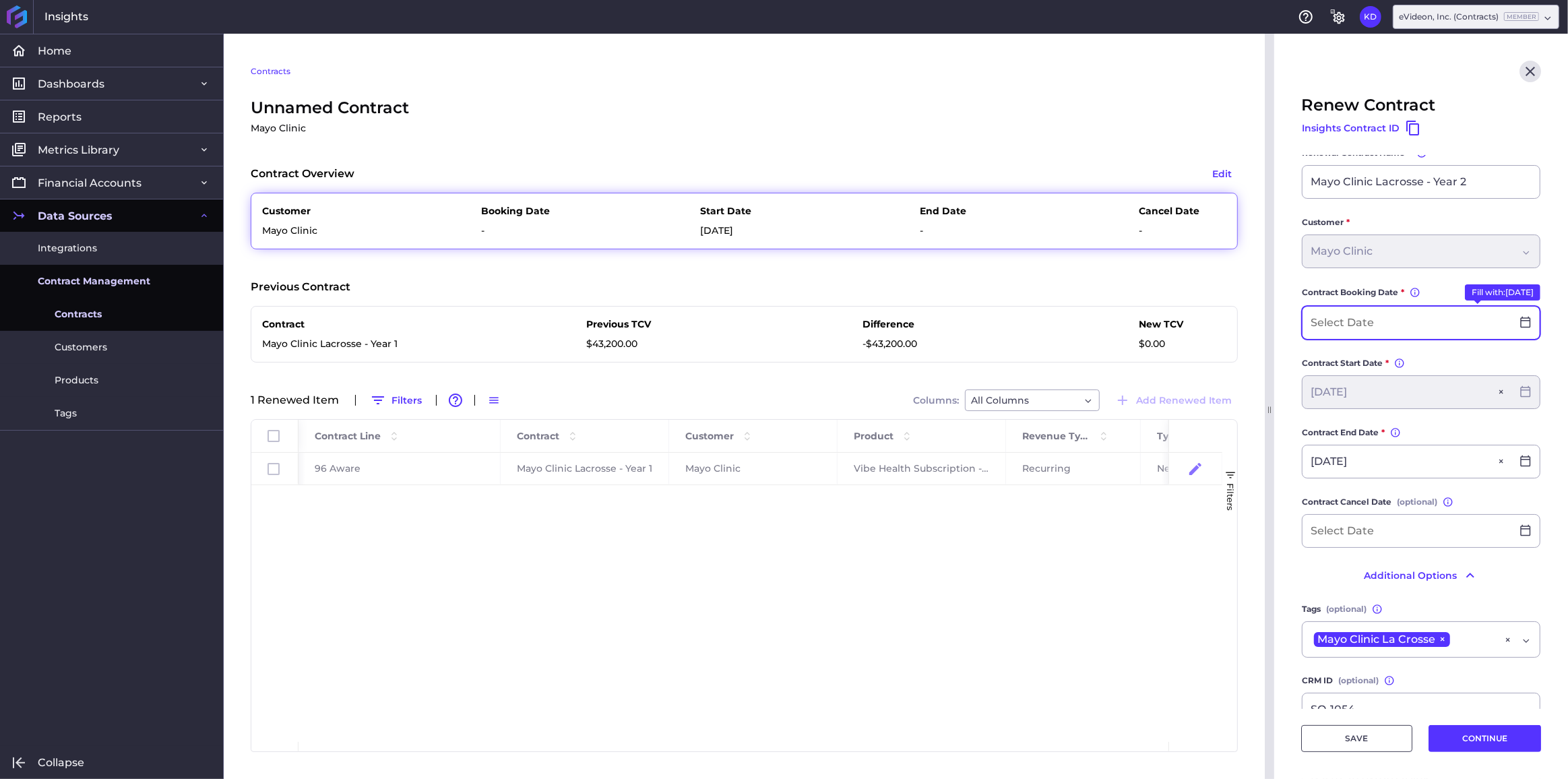
click at [1351, 321] on input at bounding box center [1407, 322] width 209 height 33
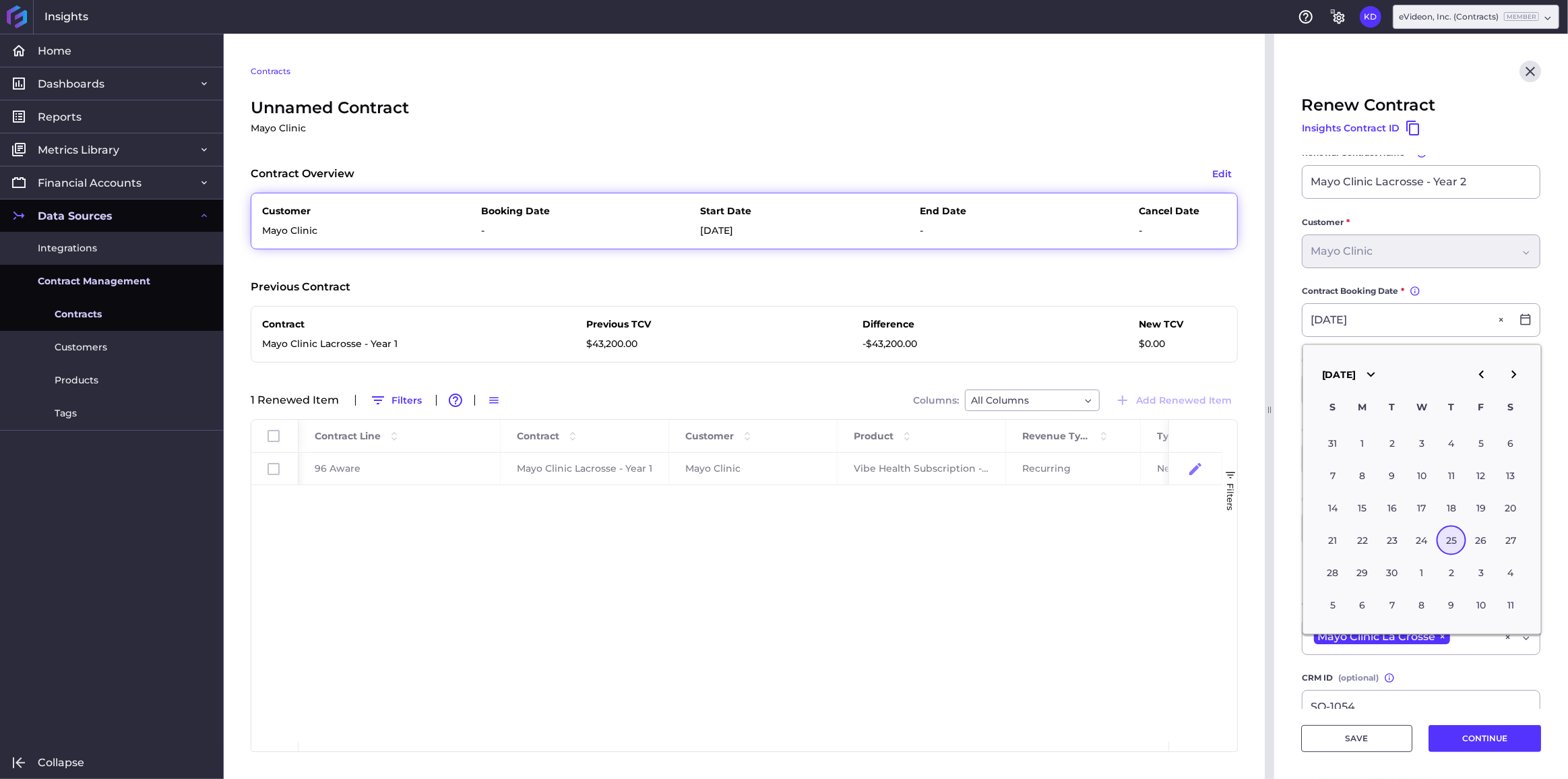
drag, startPoint x: 1456, startPoint y: 540, endPoint x: 1448, endPoint y: 542, distance: 8.2
click at [1455, 540] on div "25" at bounding box center [1452, 540] width 30 height 30
type input "[DATE]"
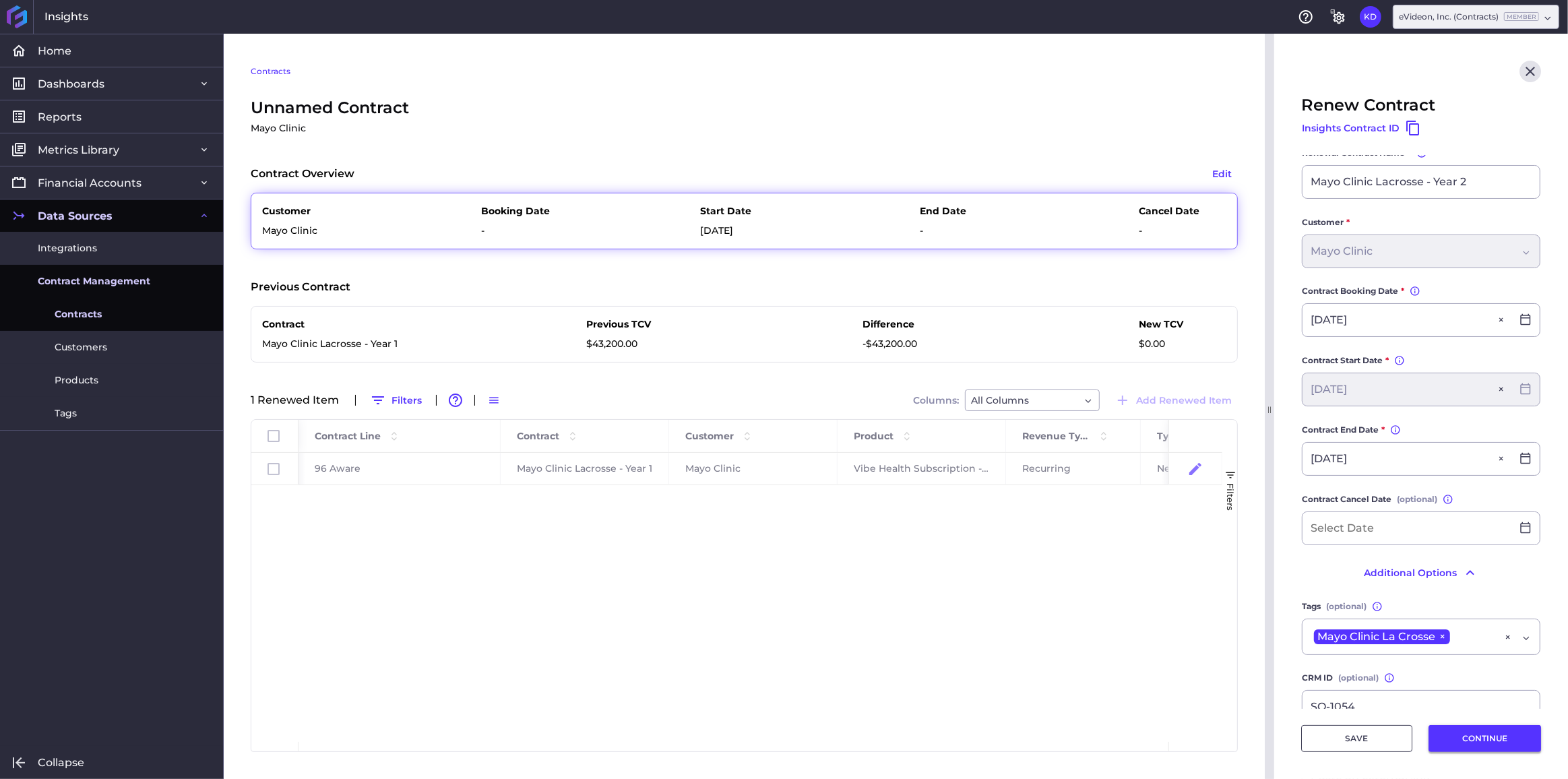
click at [1452, 739] on button "CONTINUE" at bounding box center [1485, 739] width 113 height 27
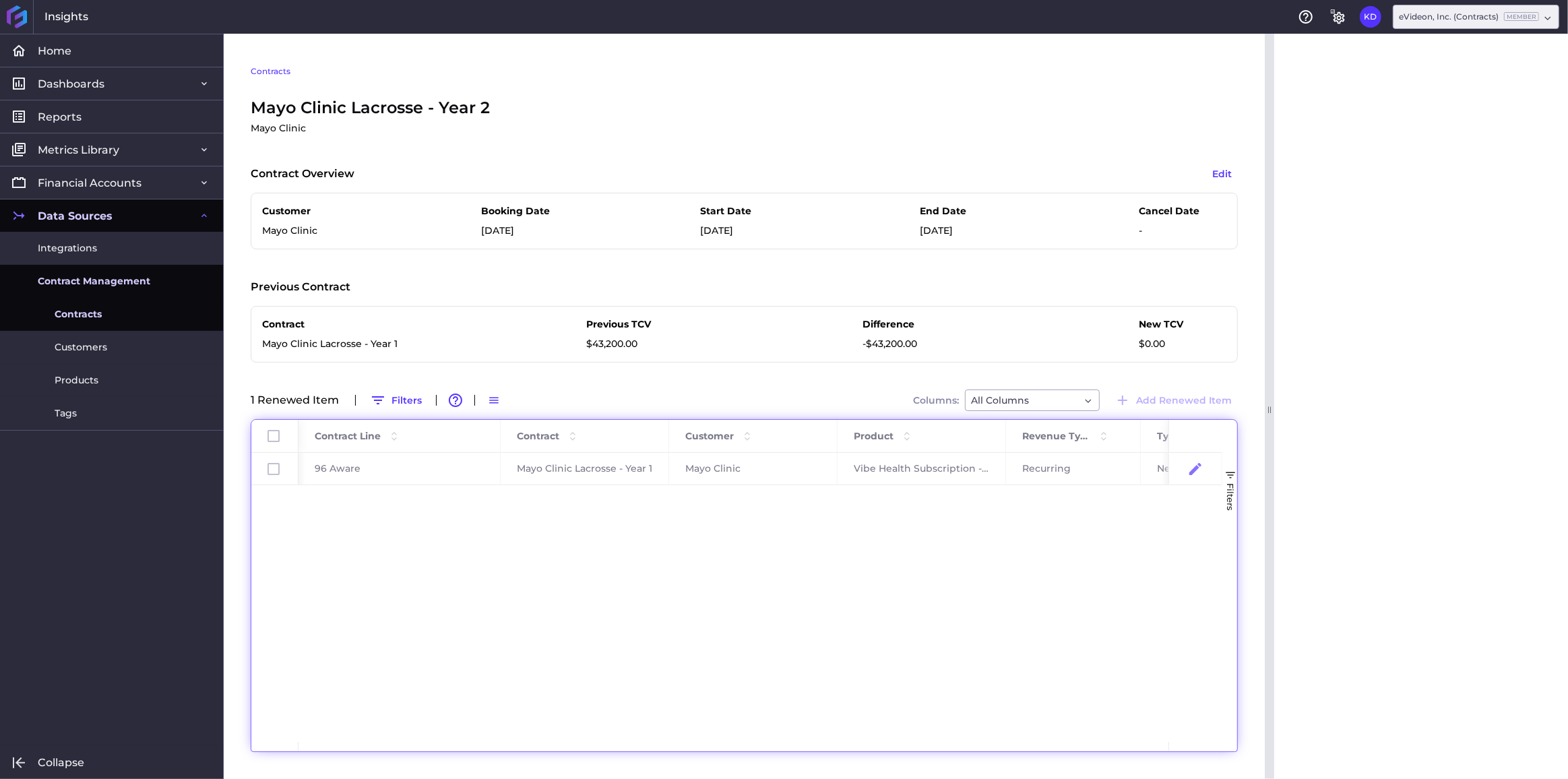
scroll to position [0, 0]
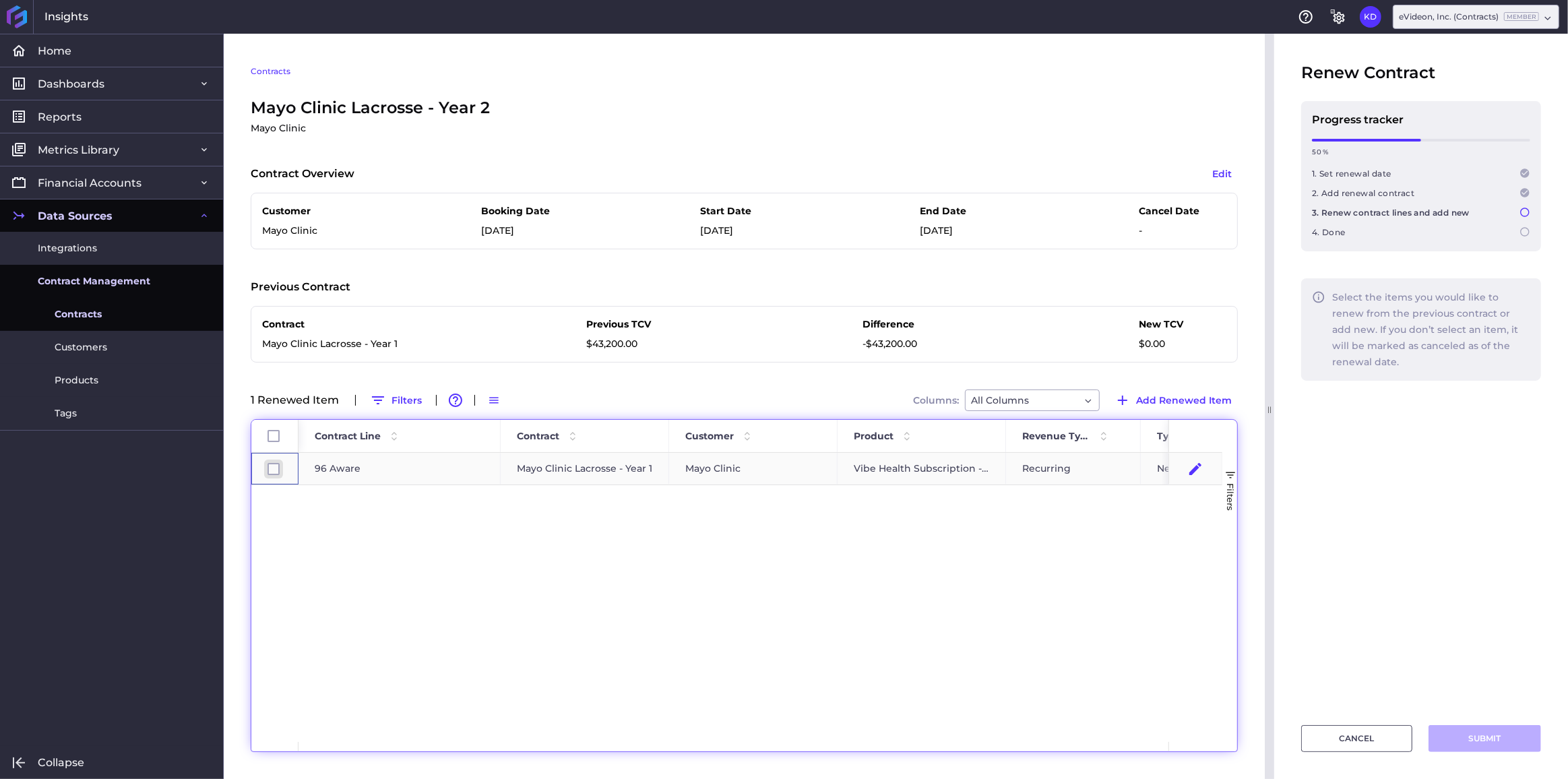
click at [276, 467] on input "Press Space to toggle row selection (unchecked)" at bounding box center [274, 469] width 12 height 12
checkbox input "true"
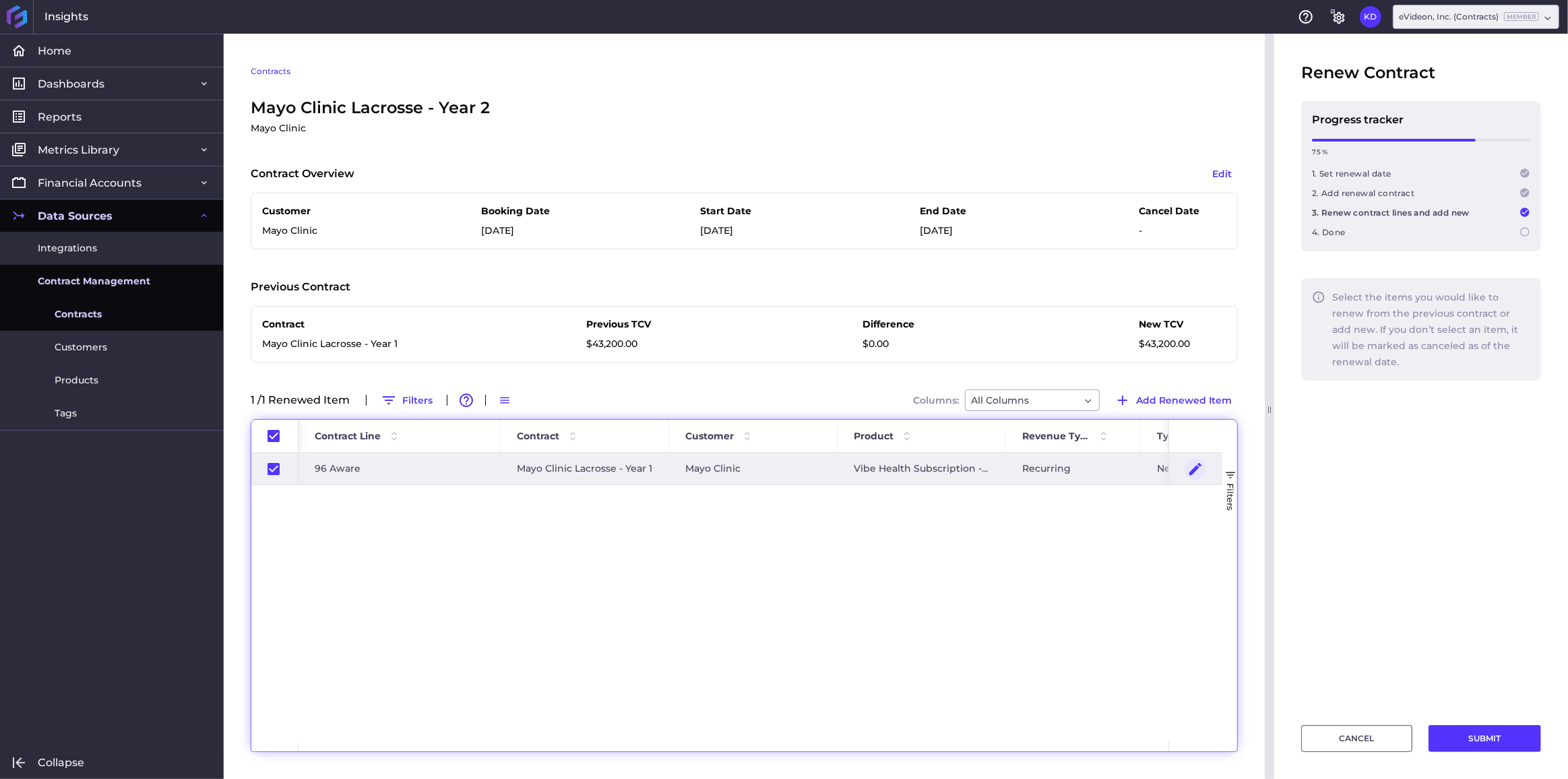
click at [1191, 462] on icon "Press SPACE to deselect this row." at bounding box center [1196, 469] width 16 height 16
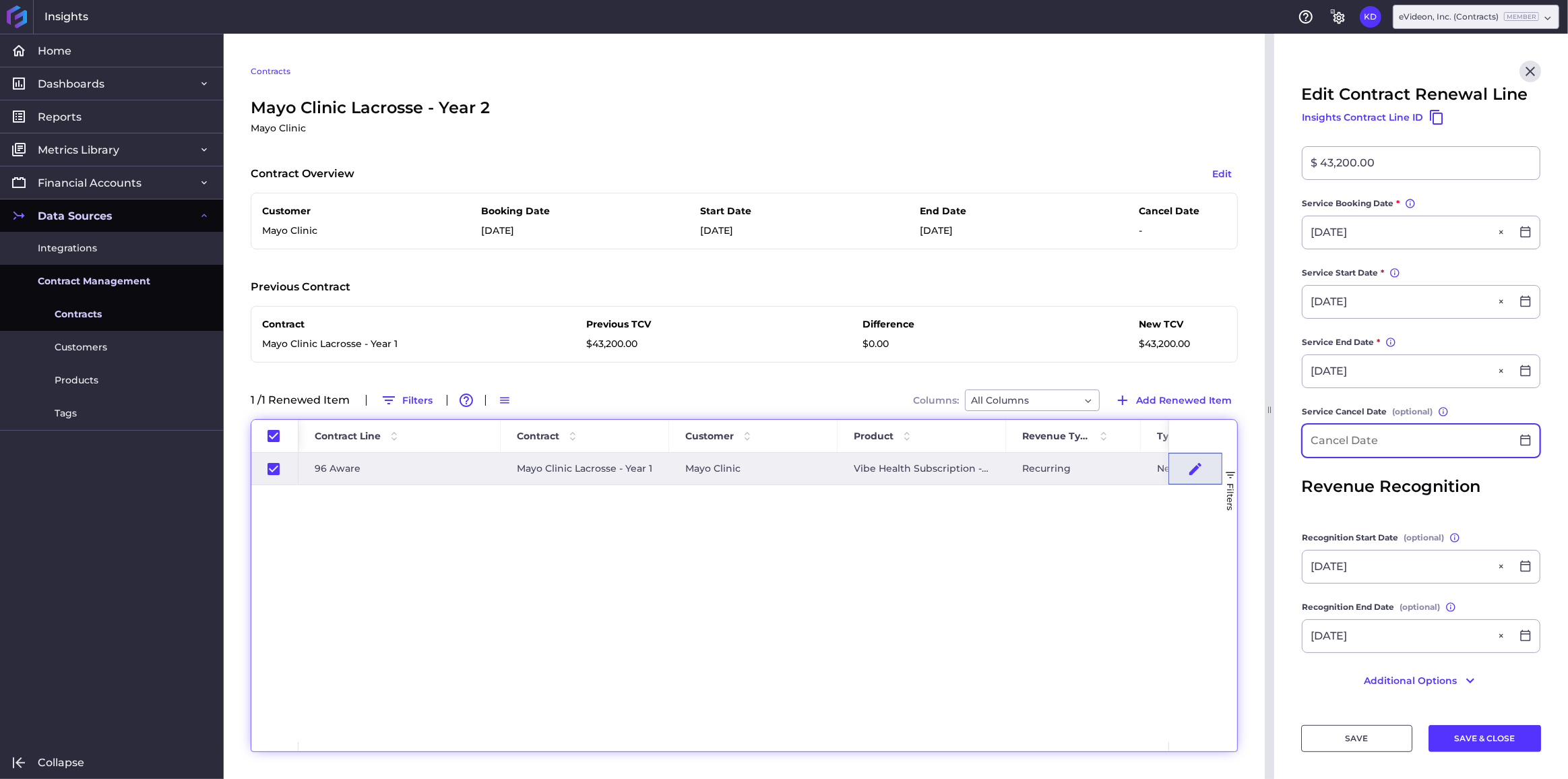
scroll to position [355, 0]
click at [1397, 567] on input "[DATE]" at bounding box center [1407, 566] width 209 height 33
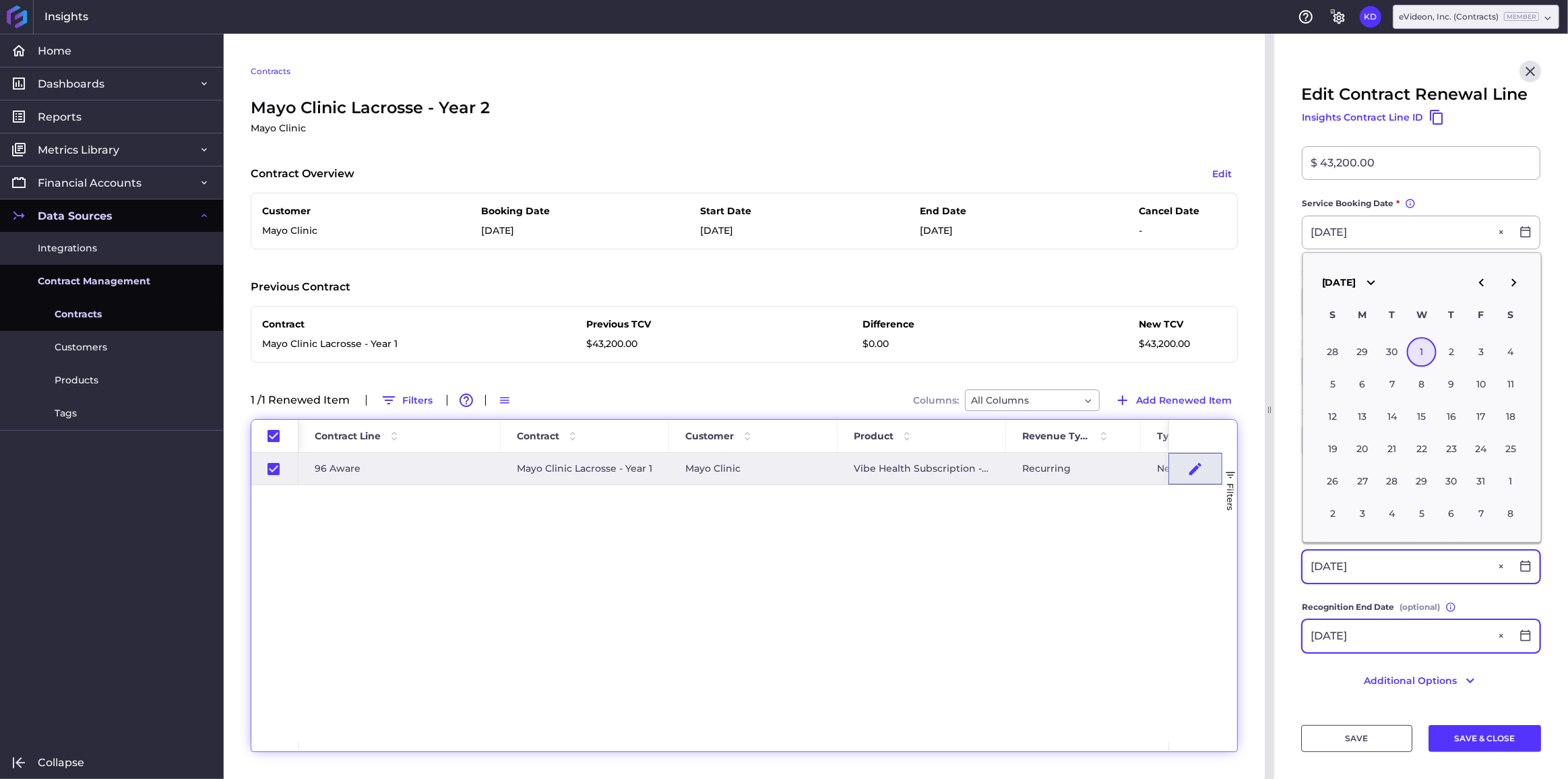
type input "[DATE]"
click at [1417, 630] on input "[DATE]" at bounding box center [1407, 636] width 209 height 33
type input "[DATE]"
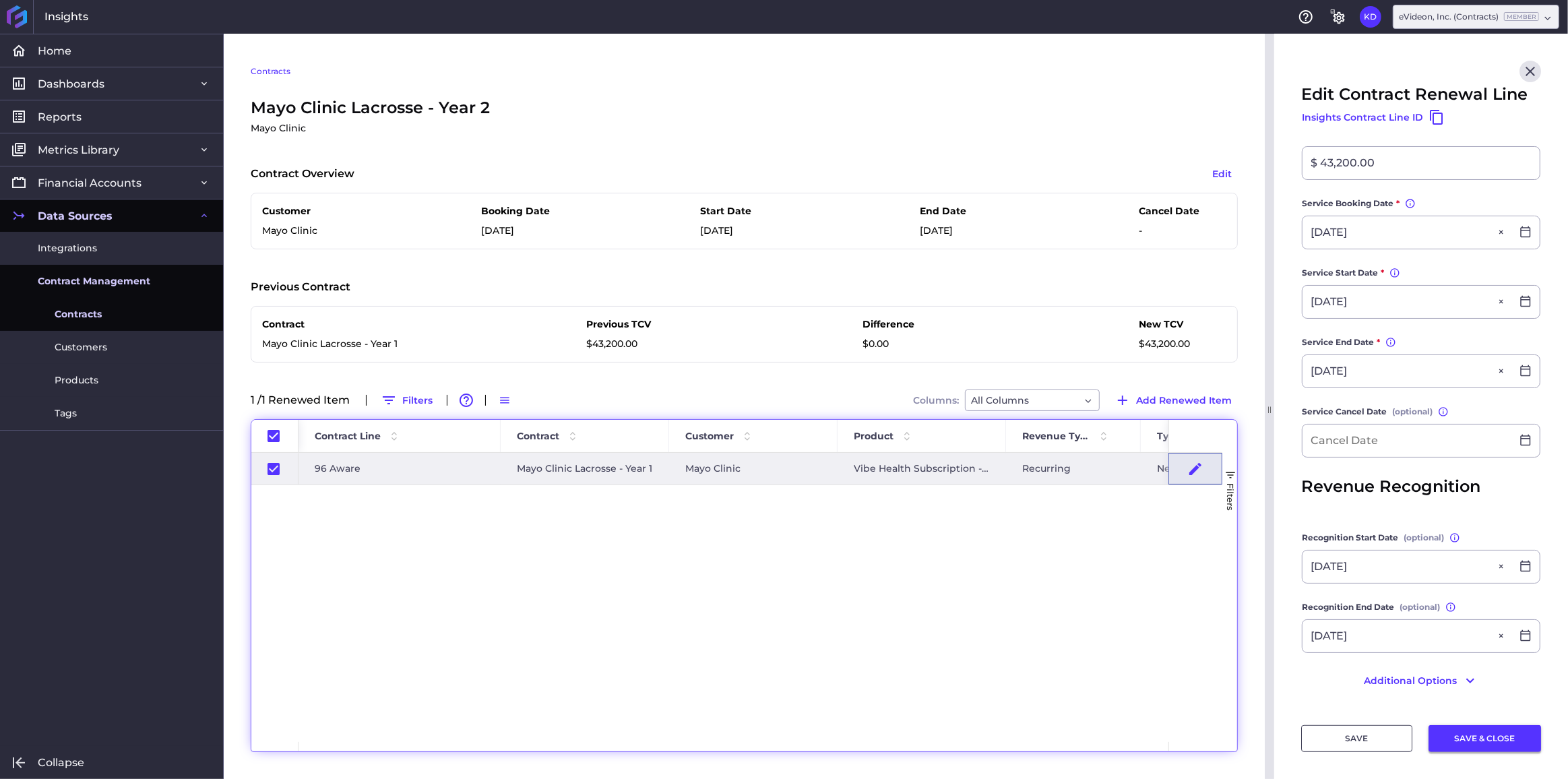
click at [1461, 734] on button "SAVE & CLOSE" at bounding box center [1485, 739] width 113 height 27
checkbox input "true"
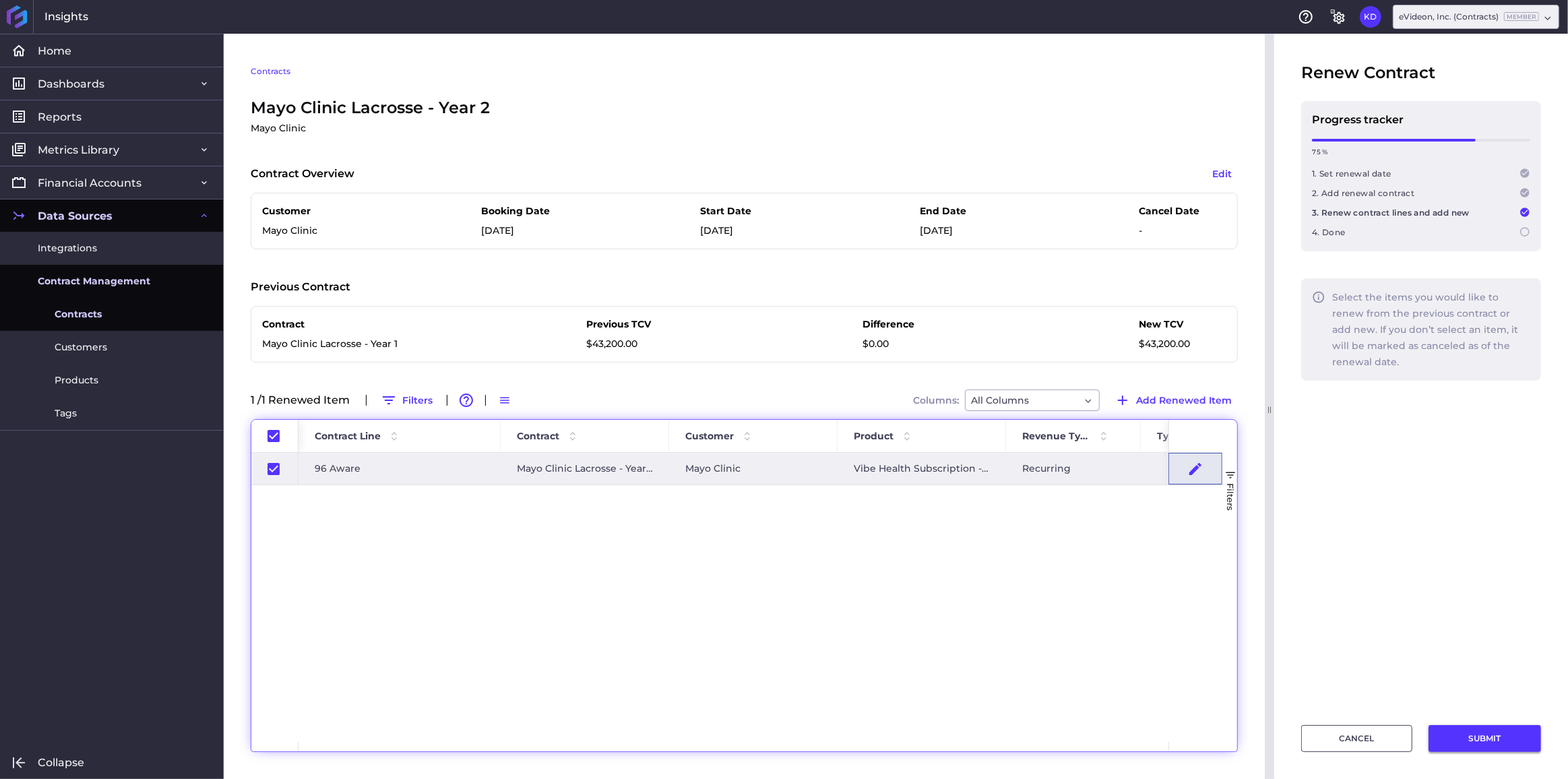
click at [1468, 736] on button "SUBMIT" at bounding box center [1485, 739] width 113 height 27
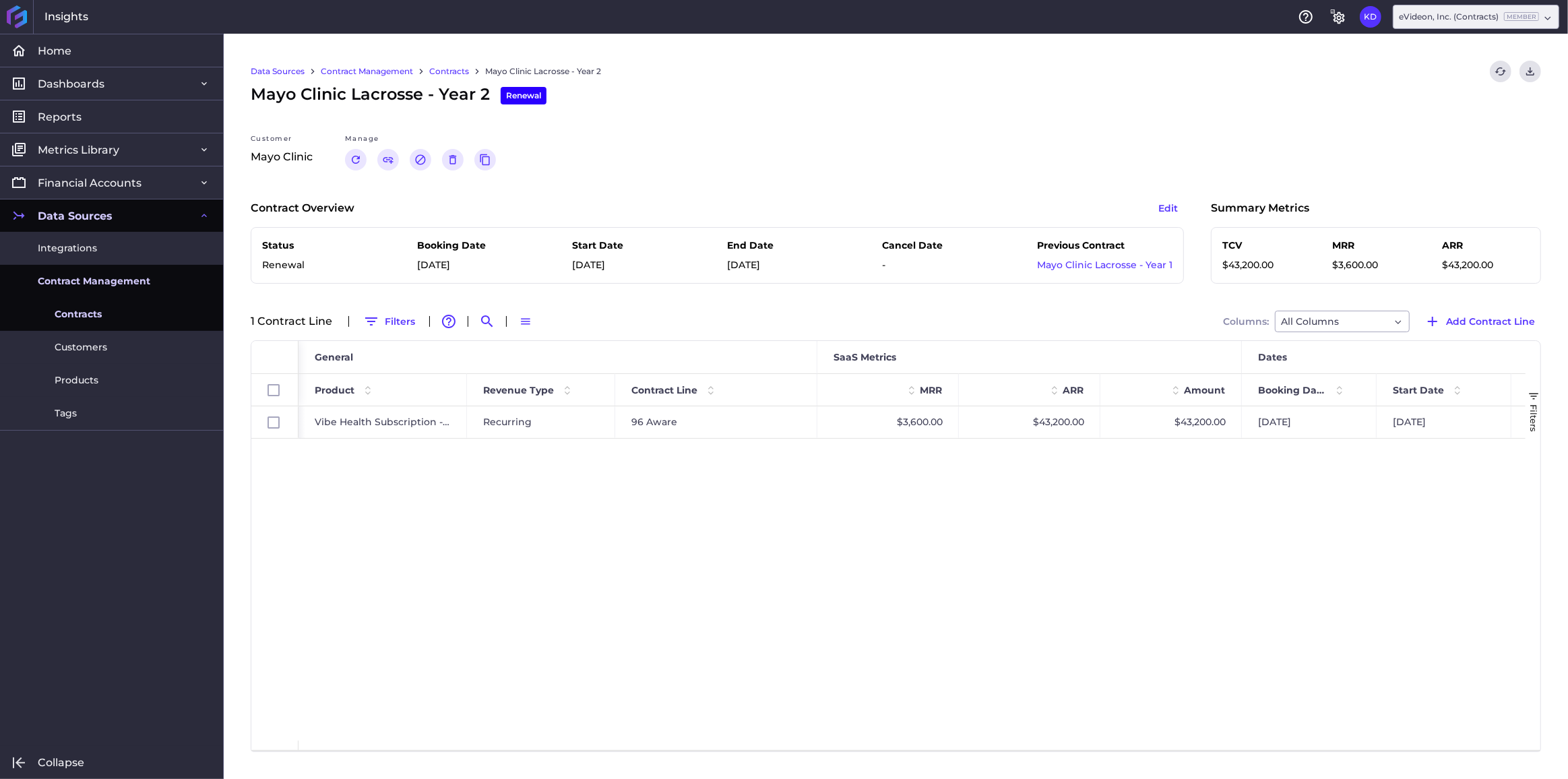
click at [461, 70] on link "Contracts" at bounding box center [449, 71] width 40 height 12
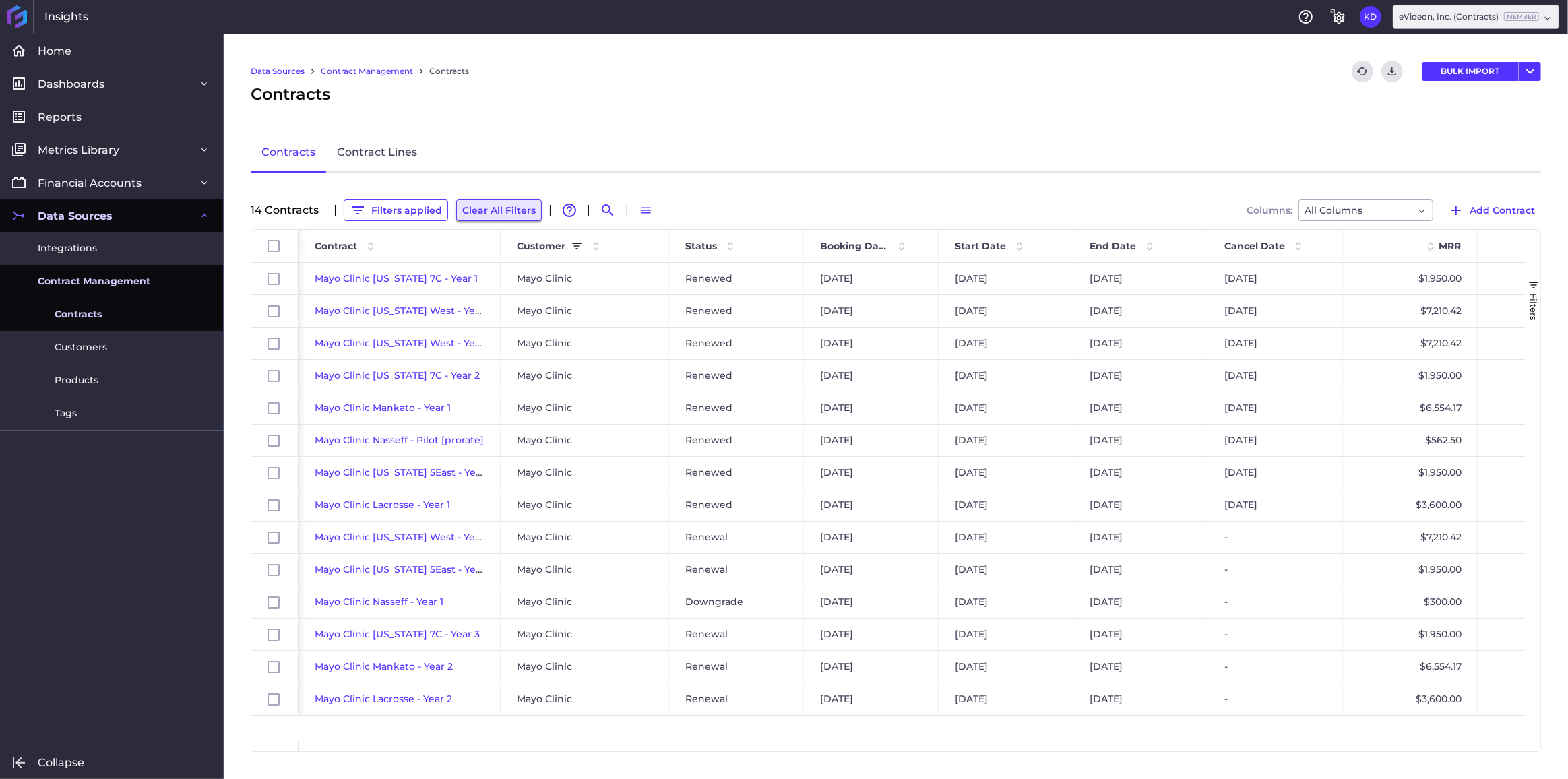
click at [473, 216] on button "Clear All Filters" at bounding box center [498, 210] width 85 height 21
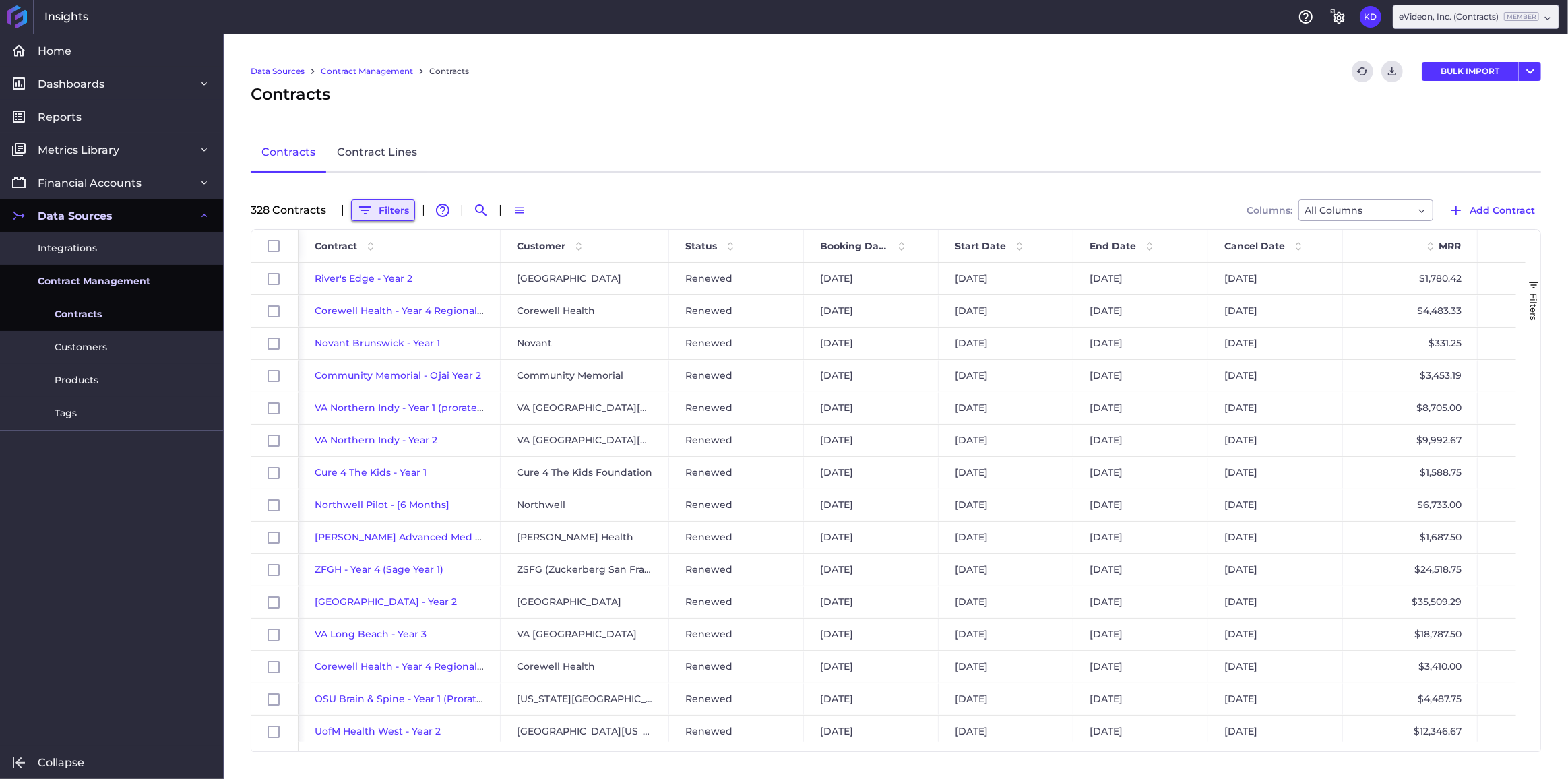
click at [378, 210] on button "Filters" at bounding box center [383, 210] width 64 height 21
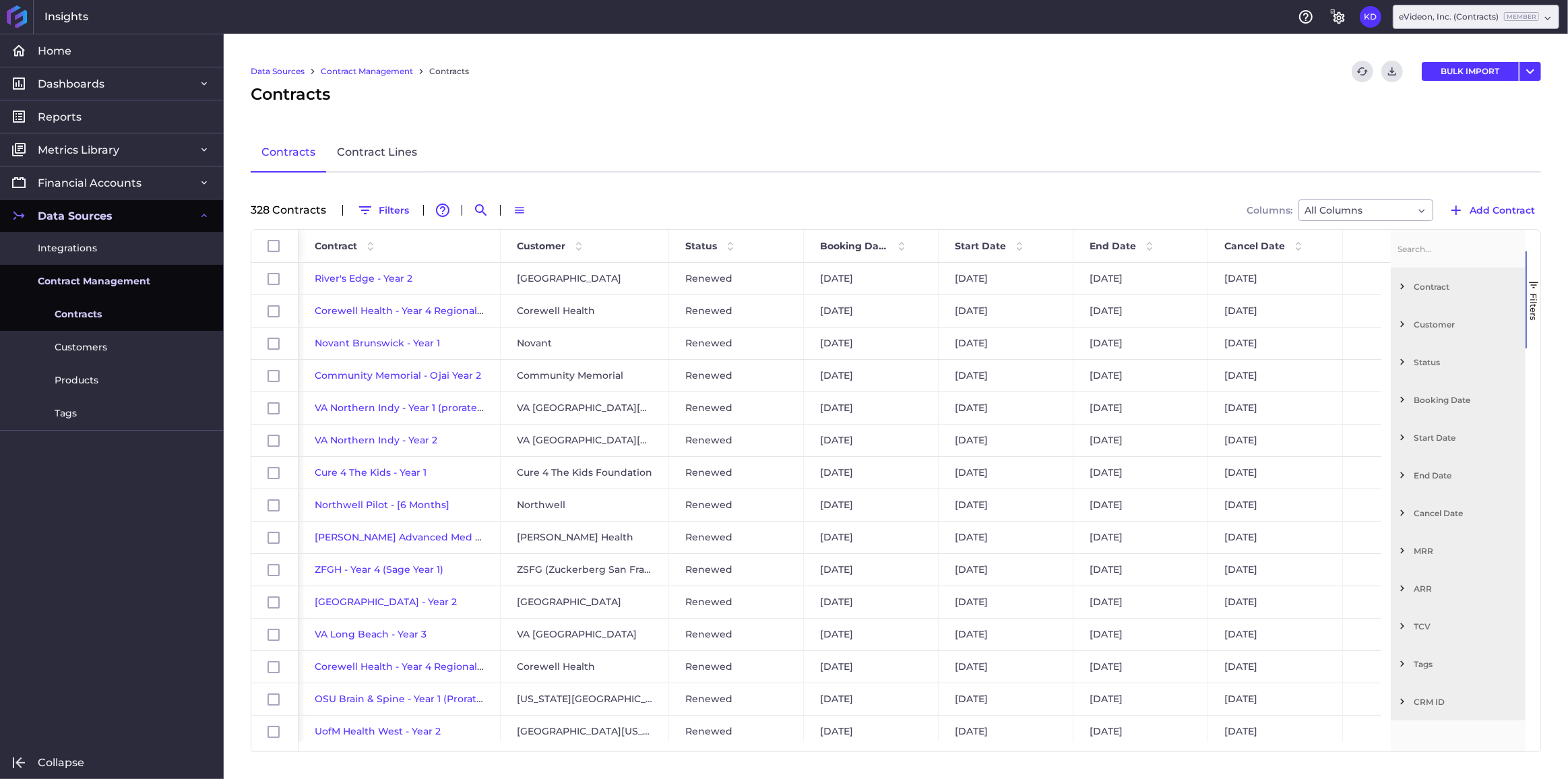
click at [1404, 327] on span "Filter List 12 Filters" at bounding box center [1402, 324] width 12 height 12
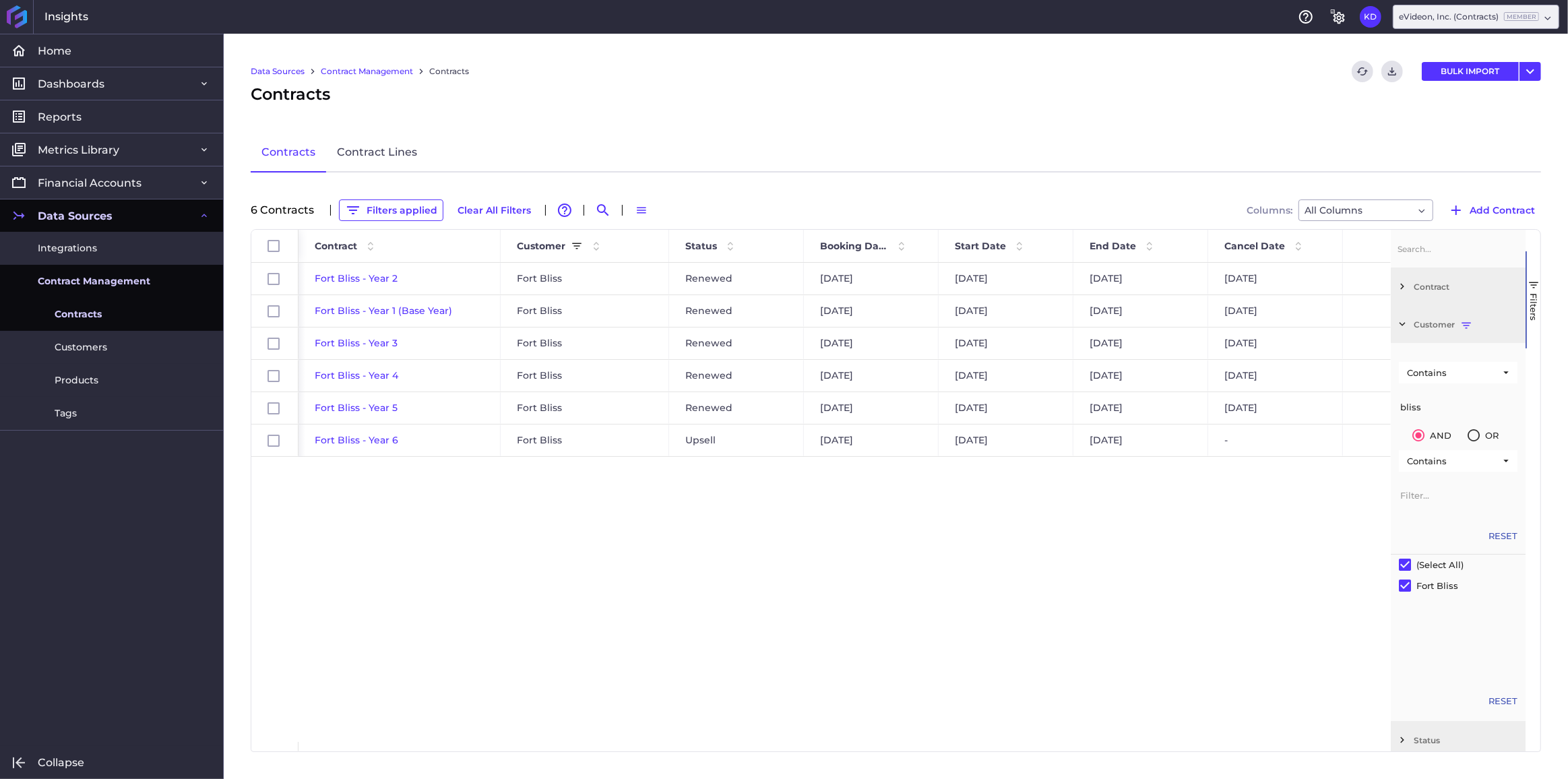
type input "bliss"
click at [430, 545] on div "Fort Bliss - Year 2 [GEOGRAPHIC_DATA] Renewed [DATE] [DATE] [DATE] [DATE] $14,2…" at bounding box center [844, 503] width 1093 height 479
click at [347, 410] on span "Fort Bliss - Year 5" at bounding box center [356, 408] width 83 height 12
